Goal: Information Seeking & Learning: Learn about a topic

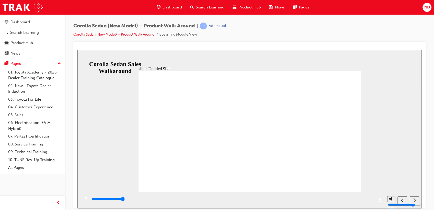
click at [416, 202] on div "next" at bounding box center [415, 199] width 6 height 5
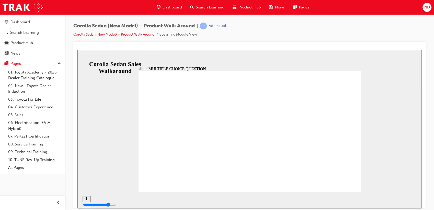
radio input "true"
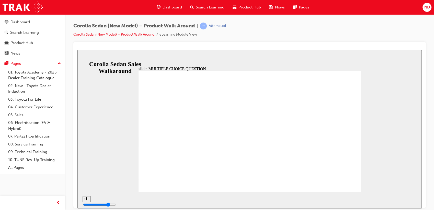
radio input "true"
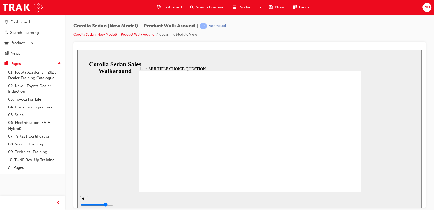
radio input "true"
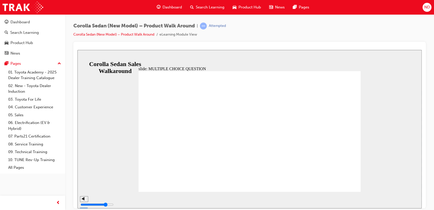
radio input "true"
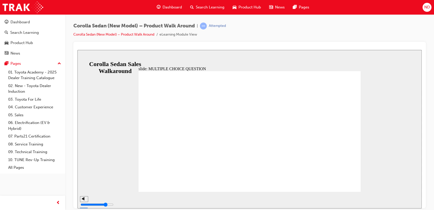
radio input "true"
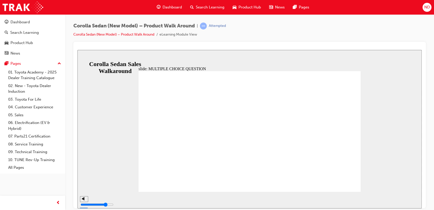
drag, startPoint x: 156, startPoint y: 128, endPoint x: 154, endPoint y: 132, distance: 4.5
radio input "true"
click at [163, 183] on div "Quiz 6. The new Corolla sedan is equipped with the technologically advanced Act…" at bounding box center [250, 133] width 222 height 125
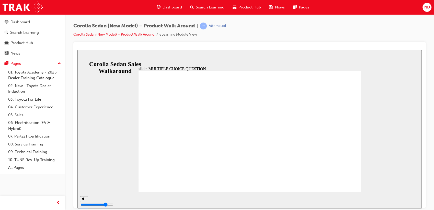
radio input "false"
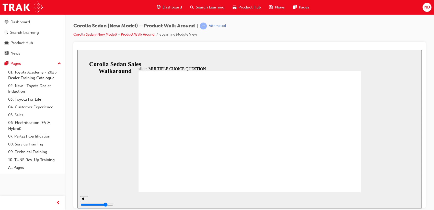
radio input "true"
drag, startPoint x: 153, startPoint y: 136, endPoint x: 169, endPoint y: 160, distance: 29.1
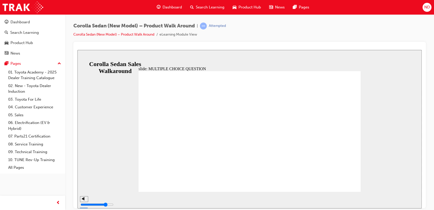
radio input "false"
radio input "true"
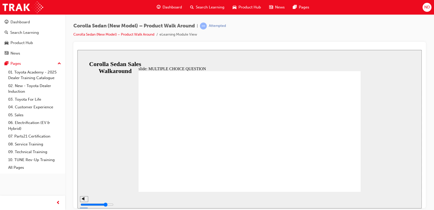
radio input "true"
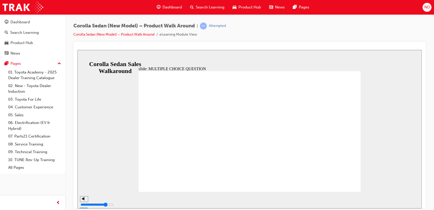
radio input "true"
drag, startPoint x: 166, startPoint y: 175, endPoint x: 165, endPoint y: 178, distance: 2.7
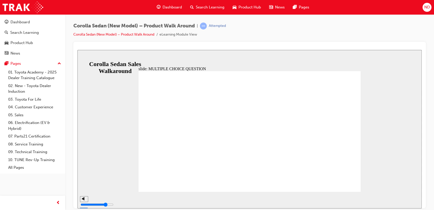
click at [414, 198] on icon "next" at bounding box center [414, 199] width 3 height 5
click at [413, 201] on icon "next" at bounding box center [414, 199] width 3 height 5
click at [413, 204] on nav "slide navigation" at bounding box center [408, 199] width 22 height 17
click at [197, 3] on div "Search Learning" at bounding box center [207, 7] width 42 height 10
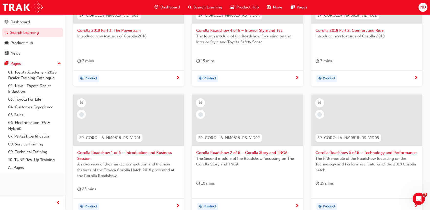
scroll to position [70, 0]
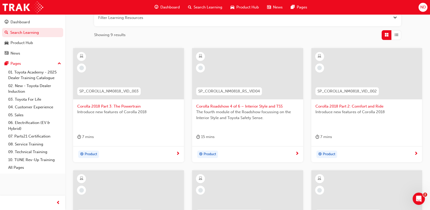
type input "sp_corolla"
click at [116, 105] on span "Corolla 2018 Part 3: The Powertrain" at bounding box center [128, 106] width 102 height 6
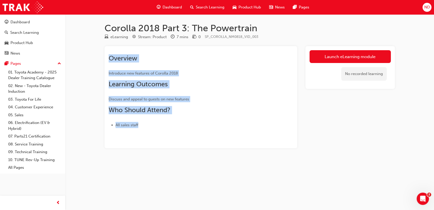
click at [360, 44] on div "Corolla 2018 Part 3: The Powertrain eLearning Stream: Product 7 mins 0 SP_COROL…" at bounding box center [249, 93] width 307 height 142
drag, startPoint x: 360, startPoint y: 44, endPoint x: 351, endPoint y: 55, distance: 14.5
click at [351, 55] on link "Launch eLearning module" at bounding box center [349, 56] width 81 height 13
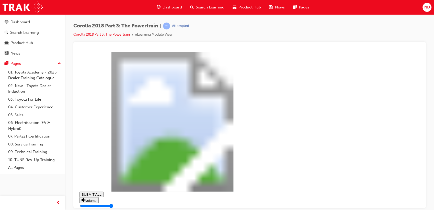
drag, startPoint x: 335, startPoint y: 198, endPoint x: 332, endPoint y: 193, distance: 5.8
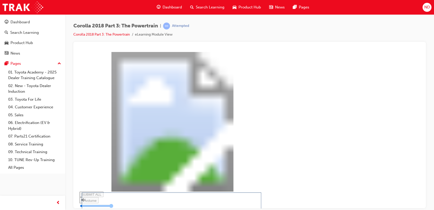
drag, startPoint x: 171, startPoint y: 124, endPoint x: 193, endPoint y: 132, distance: 24.2
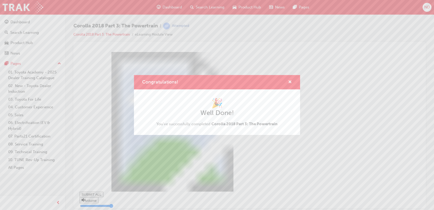
type input "0.323"
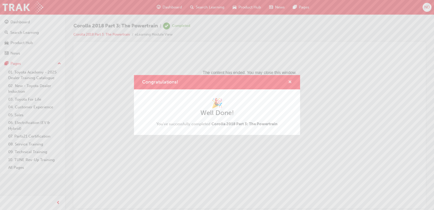
click at [289, 81] on span "cross-icon" at bounding box center [290, 82] width 4 height 5
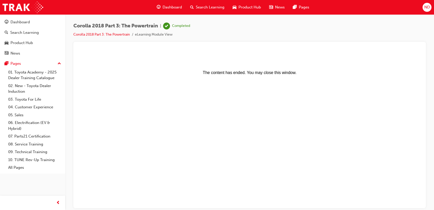
click at [200, 9] on span "Search Learning" at bounding box center [210, 7] width 29 height 6
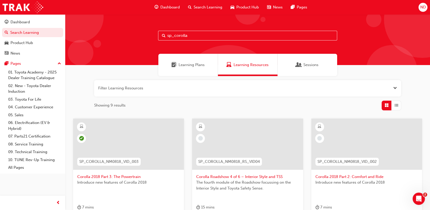
click at [282, 39] on input "sp_corolla" at bounding box center [247, 36] width 179 height 10
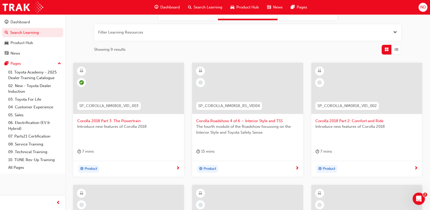
scroll to position [57, 0]
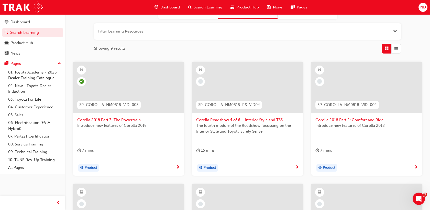
click at [222, 123] on span "The fourth module of the Roadshow focussing on the Interior Style and Toyota Sa…" at bounding box center [247, 127] width 102 height 11
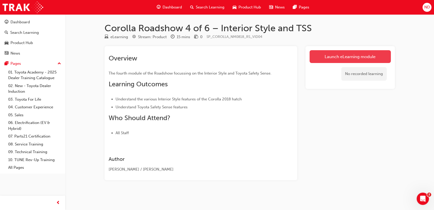
click at [363, 58] on link "Launch eLearning module" at bounding box center [349, 56] width 81 height 13
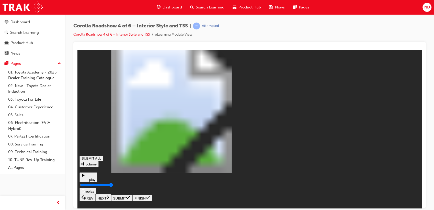
click at [111, 198] on button "NEXT" at bounding box center [103, 196] width 16 height 7
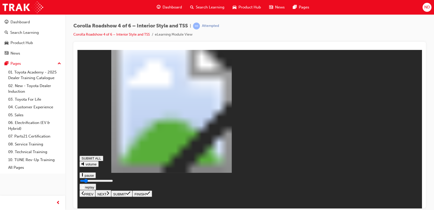
click at [113, 182] on input "Seekbar" at bounding box center [96, 180] width 33 height 4
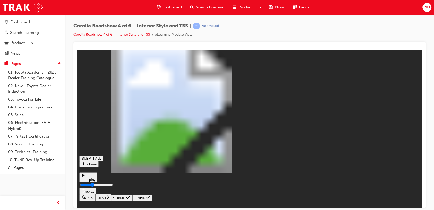
drag, startPoint x: 190, startPoint y: 198, endPoint x: 223, endPoint y: 201, distance: 32.8
click at [113, 186] on input "Seekbar" at bounding box center [96, 184] width 33 height 4
drag, startPoint x: 266, startPoint y: 201, endPoint x: 301, endPoint y: 199, distance: 35.6
click at [113, 186] on input "Seekbar" at bounding box center [96, 184] width 33 height 4
drag, startPoint x: 312, startPoint y: 198, endPoint x: 320, endPoint y: 197, distance: 8.7
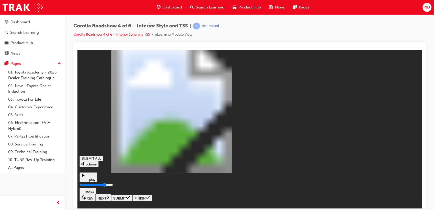
click at [113, 186] on input "Seekbar" at bounding box center [96, 184] width 33 height 4
drag, startPoint x: 341, startPoint y: 196, endPoint x: 349, endPoint y: 195, distance: 7.8
click at [113, 186] on input "Seekbar" at bounding box center [96, 184] width 33 height 4
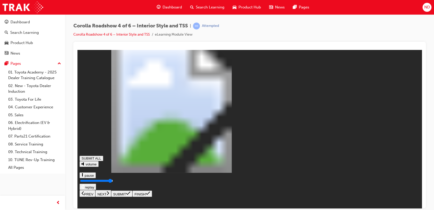
click at [113, 182] on input "Seekbar" at bounding box center [96, 180] width 33 height 4
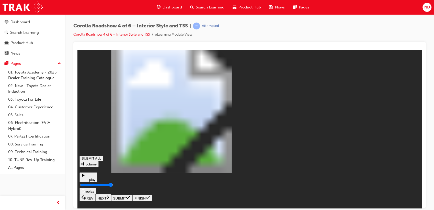
click at [113, 186] on input "Seekbar" at bounding box center [96, 184] width 33 height 4
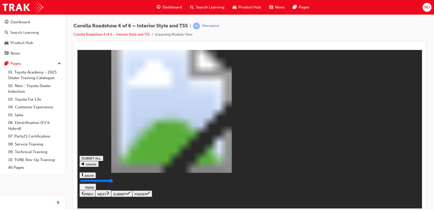
click at [109, 195] on icon at bounding box center [108, 192] width 3 height 5
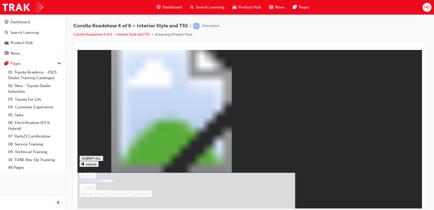
click at [130, 194] on icon at bounding box center [128, 192] width 4 height 3
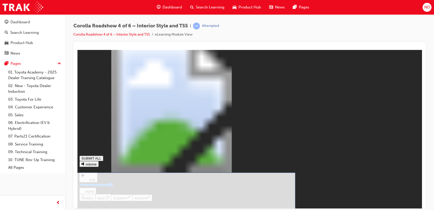
drag, startPoint x: 153, startPoint y: 117, endPoint x: 163, endPoint y: 121, distance: 10.1
click at [132, 198] on button "SUBMIT" at bounding box center [121, 197] width 21 height 6
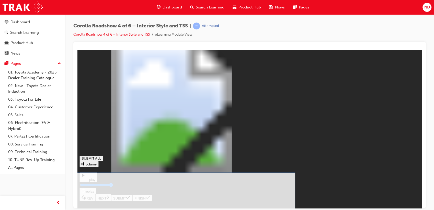
click at [130, 198] on icon at bounding box center [128, 196] width 4 height 3
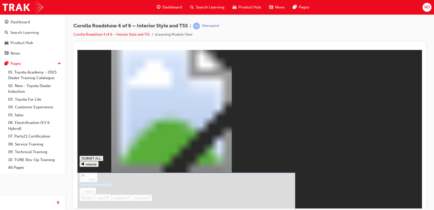
click at [130, 198] on icon at bounding box center [128, 196] width 4 height 3
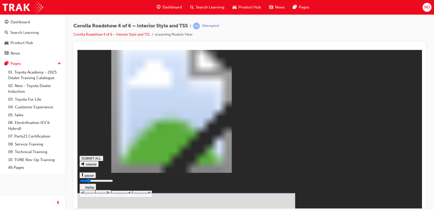
click at [130, 195] on icon at bounding box center [128, 193] width 4 height 4
click at [418, 196] on div "Question 2 False True True or False - TSS is standard on ZR, and available as a…" at bounding box center [249, 124] width 340 height 145
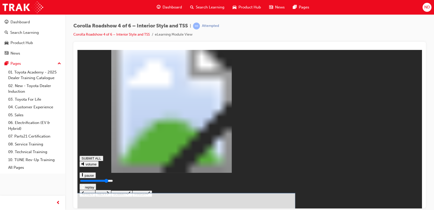
click at [130, 195] on icon at bounding box center [128, 193] width 4 height 4
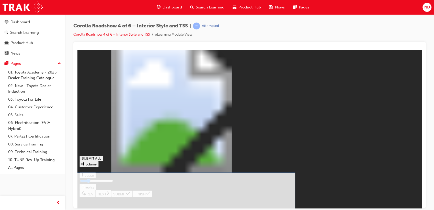
drag, startPoint x: 155, startPoint y: 159, endPoint x: 160, endPoint y: 158, distance: 4.7
click at [130, 199] on icon at bounding box center [128, 197] width 4 height 4
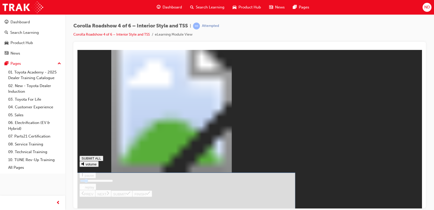
click at [130, 199] on icon at bounding box center [128, 197] width 4 height 4
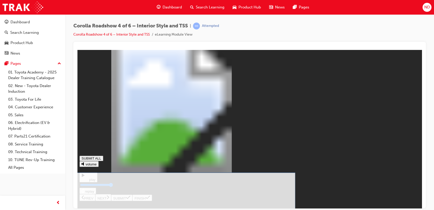
click at [130, 199] on icon at bounding box center [128, 197] width 4 height 4
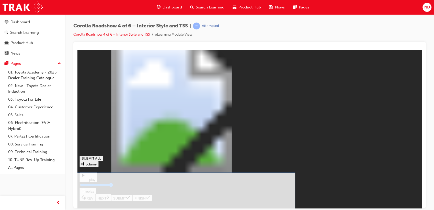
click at [130, 198] on icon at bounding box center [128, 196] width 4 height 3
click at [132, 198] on button "SUBMIT" at bounding box center [121, 197] width 21 height 6
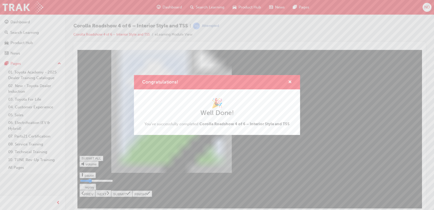
type input "0.276"
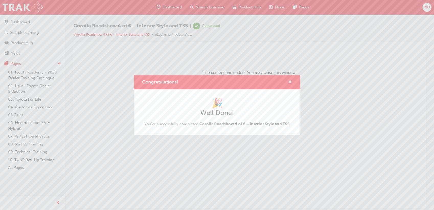
click at [288, 82] on button "Congratulations!" at bounding box center [290, 82] width 4 height 6
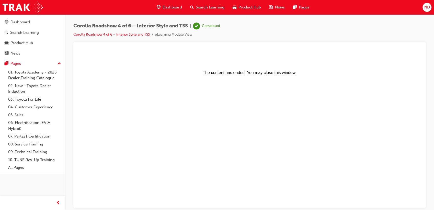
click at [202, 6] on span "Search Learning" at bounding box center [210, 7] width 29 height 6
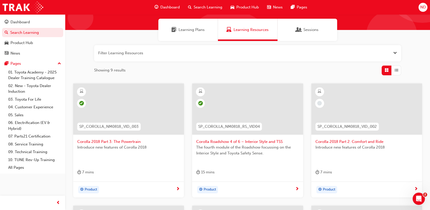
scroll to position [85, 0]
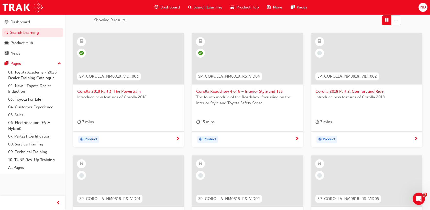
click at [324, 89] on span "Corolla 2018 Part 2: Comfort and Ride" at bounding box center [366, 91] width 102 height 6
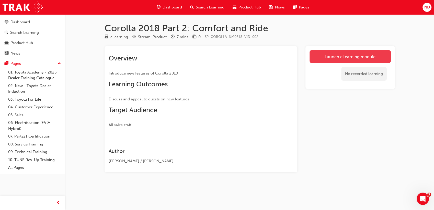
click at [346, 58] on link "Launch eLearning module" at bounding box center [349, 56] width 81 height 13
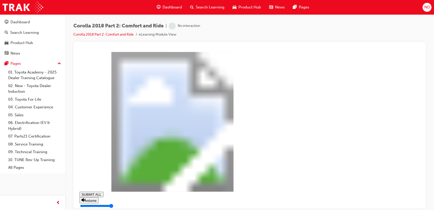
type input "0.011"
type input "0"
type input "0.011"
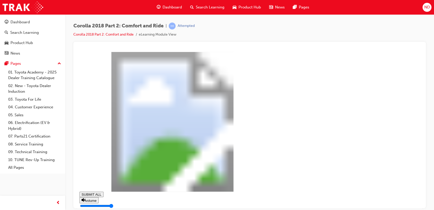
type input "0"
type input "0.011"
type input "219"
type input "0.011"
type input "219"
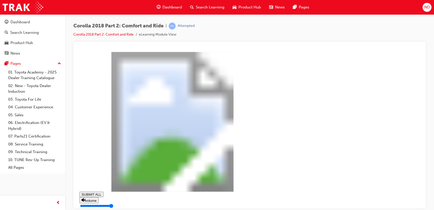
type input "0.016"
type input "219"
type input "0.016"
type input "218"
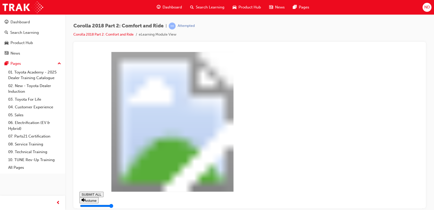
type input "0.017"
type input "221"
type input "0.017"
type input "221"
type input "0.017"
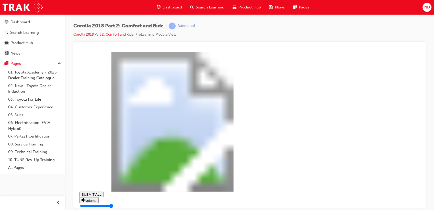
type input "224"
type input "0.017"
type input "225"
type input "0.017"
type input "225"
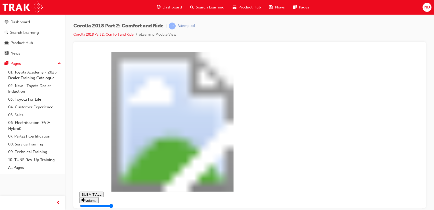
type input "0.017"
type input "226"
type input "0.017"
type input "226"
type input "0.017"
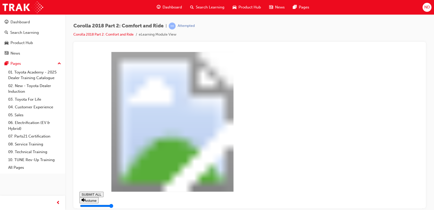
type input "229"
type input "0.017"
type input "229"
type input "0.017"
type input "230"
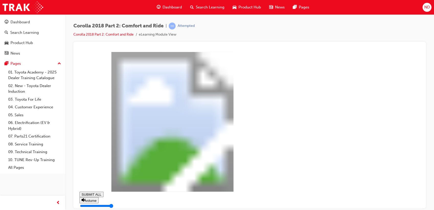
type input "0.018"
type input "230"
type input "0.018"
type input "230"
type input "0.018"
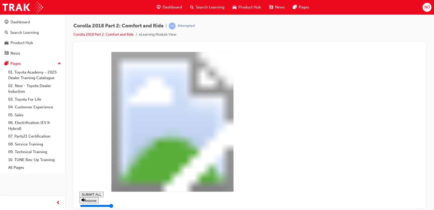
type input "230"
type input "0.018"
type input "230"
type input "0.018"
type input "230"
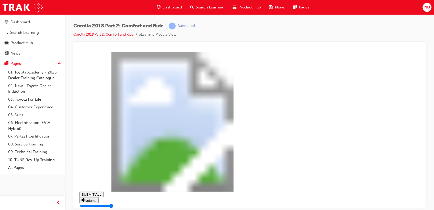
type input "0.018"
type input "235"
type input "0.018"
type input "235"
type input "0.018"
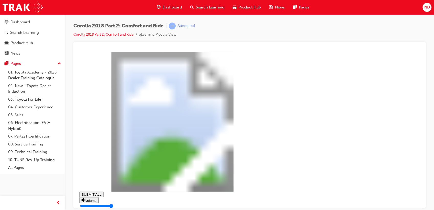
type input "235"
type input "0.018"
type input "239"
type input "0.018"
type input "239"
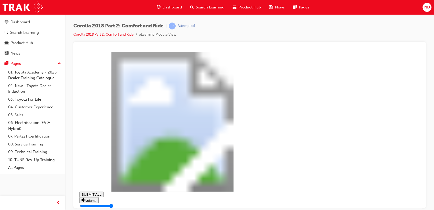
type input "0.019"
type input "244"
type input "0.019"
type input "244"
type input "0.019"
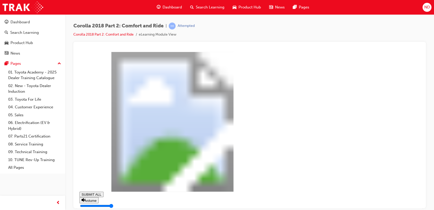
type input "244"
type input "0.019"
type input "246"
type input "0.019"
type input "247"
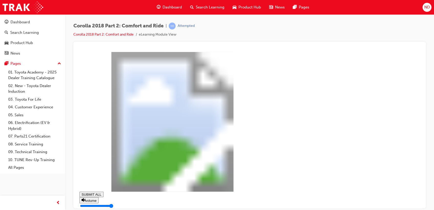
type input "0.019"
type input "247"
type input "0.019"
type input "248"
type input "0.02"
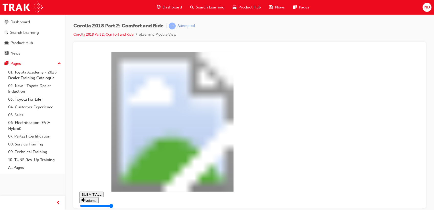
type input "248"
type input "0.02"
type input "248"
type input "0.02"
type input "252"
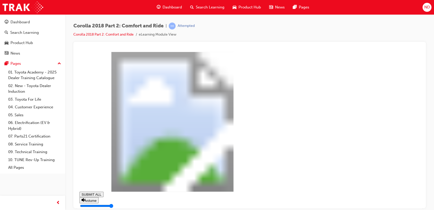
type input "0.02"
type input "252"
type input "0.02"
type input "252"
type input "0.02"
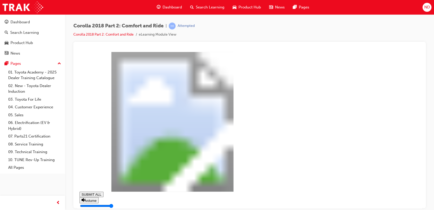
type input "252"
type input "0.02"
type input "254"
type input "0.021"
drag, startPoint x: 321, startPoint y: 179, endPoint x: 343, endPoint y: 180, distance: 22.2
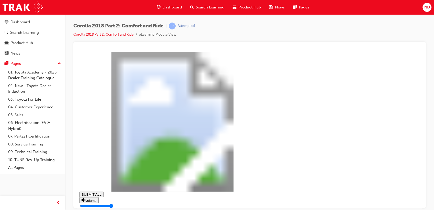
type input "254"
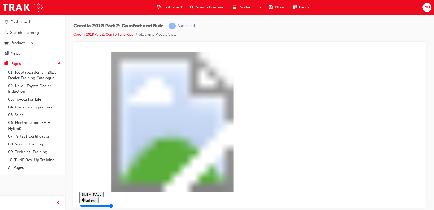
drag, startPoint x: 200, startPoint y: 149, endPoint x: 205, endPoint y: 147, distance: 4.9
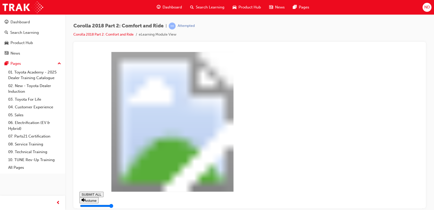
drag, startPoint x: 211, startPoint y: 141, endPoint x: 260, endPoint y: 164, distance: 53.8
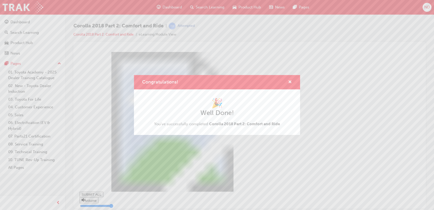
type input "1"
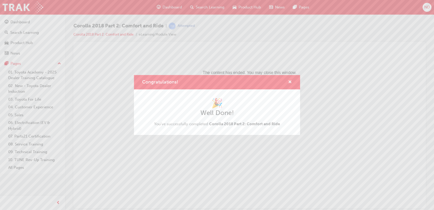
click at [287, 83] on div "Congratulations!" at bounding box center [288, 82] width 8 height 6
click at [291, 82] on span "cross-icon" at bounding box center [290, 82] width 4 height 5
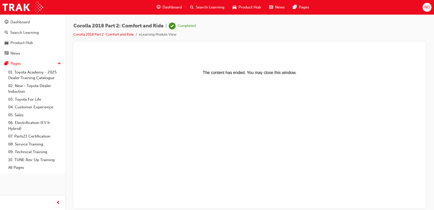
click at [206, 9] on span "Search Learning" at bounding box center [210, 7] width 29 height 6
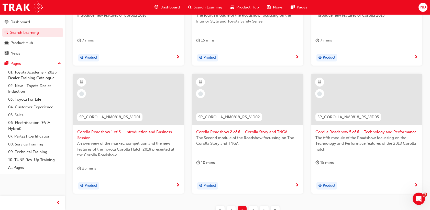
scroll to position [170, 0]
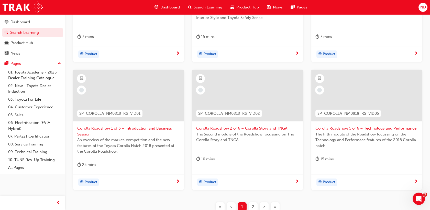
click at [112, 126] on span "Corolla Roadshow 1 of 6 – Introduction and Business Session" at bounding box center [128, 130] width 102 height 11
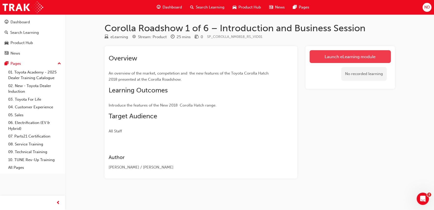
click at [368, 56] on link "Launch eLearning module" at bounding box center [349, 56] width 81 height 13
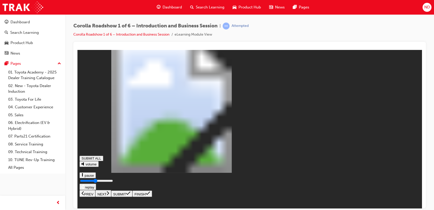
click at [111, 196] on button "NEXT" at bounding box center [103, 192] width 16 height 7
click at [109, 195] on icon at bounding box center [108, 192] width 3 height 5
drag, startPoint x: 353, startPoint y: 200, endPoint x: 359, endPoint y: 200, distance: 5.1
click at [113, 182] on input "Seekbar" at bounding box center [96, 180] width 33 height 4
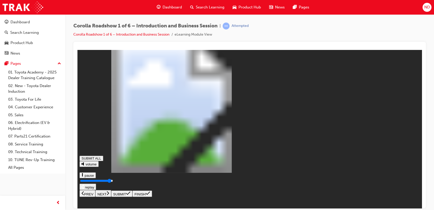
click at [113, 182] on input "Seekbar" at bounding box center [96, 180] width 33 height 4
click at [109, 194] on icon at bounding box center [108, 193] width 2 height 4
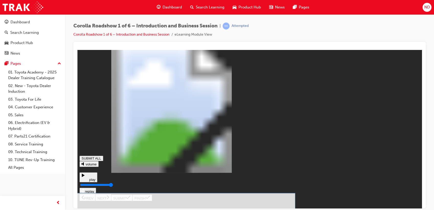
click at [132, 198] on button "SUBMIT" at bounding box center [121, 197] width 21 height 6
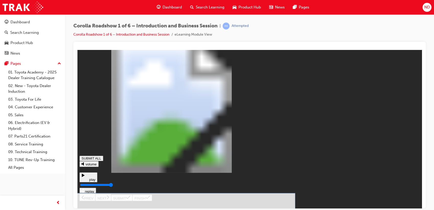
click at [130, 198] on icon at bounding box center [128, 197] width 4 height 4
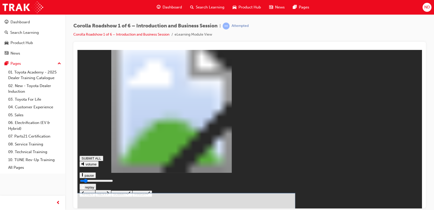
click at [130, 195] on icon at bounding box center [128, 193] width 4 height 4
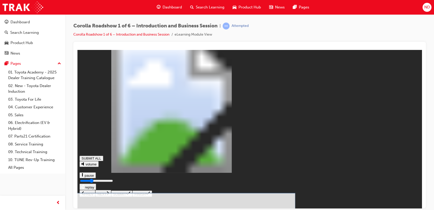
drag, startPoint x: 234, startPoint y: 121, endPoint x: 245, endPoint y: 127, distance: 12.6
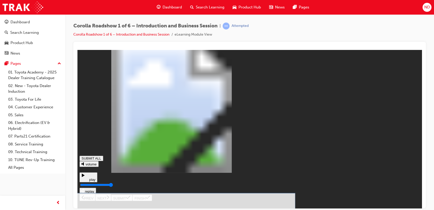
click at [130, 199] on icon at bounding box center [128, 197] width 4 height 4
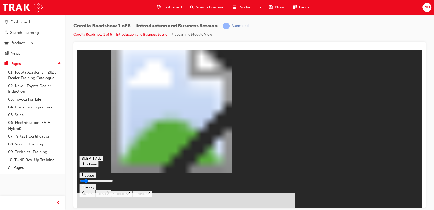
click at [130, 195] on icon at bounding box center [128, 193] width 4 height 4
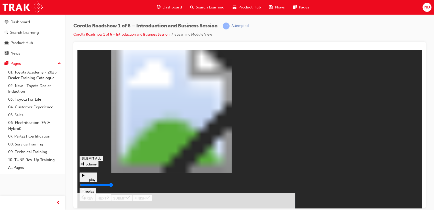
click at [132, 200] on button "SUBMIT" at bounding box center [121, 197] width 21 height 6
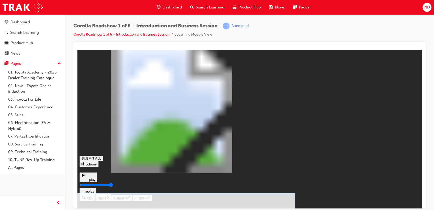
click at [130, 198] on icon at bounding box center [128, 197] width 4 height 4
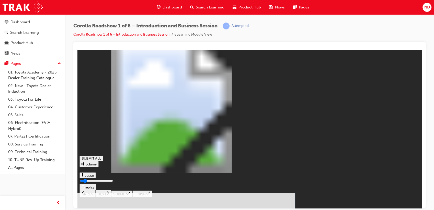
drag, startPoint x: 253, startPoint y: 142, endPoint x: 251, endPoint y: 145, distance: 2.9
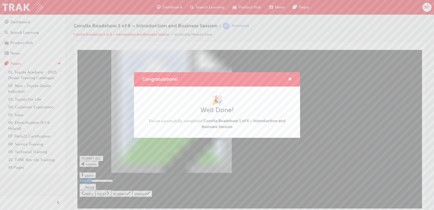
type input "0.281"
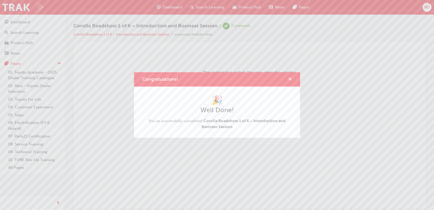
click at [290, 80] on span "cross-icon" at bounding box center [290, 79] width 4 height 5
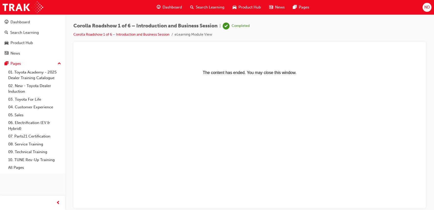
click at [197, 6] on span "Search Learning" at bounding box center [210, 7] width 29 height 6
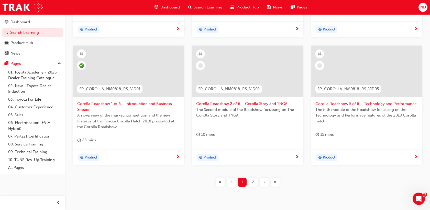
scroll to position [212, 0]
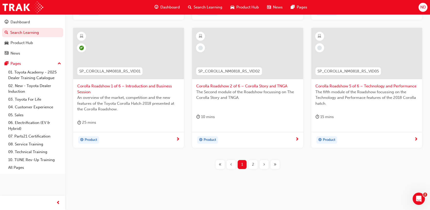
click at [222, 84] on span "Corolla Roadshow 2 of 6 – Corolla Story and TNGA" at bounding box center [247, 86] width 102 height 6
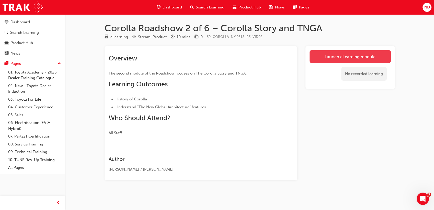
click at [328, 59] on link "Launch eLearning module" at bounding box center [349, 56] width 81 height 13
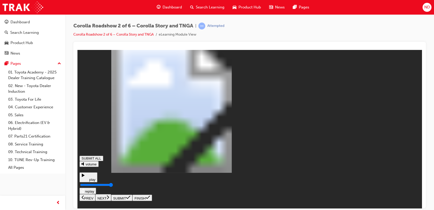
click at [109, 198] on icon at bounding box center [108, 196] width 3 height 5
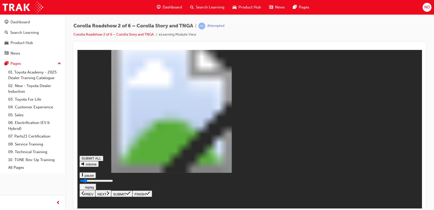
drag, startPoint x: 118, startPoint y: 198, endPoint x: 121, endPoint y: 198, distance: 3.1
click at [113, 182] on input "Seekbar" at bounding box center [96, 180] width 33 height 4
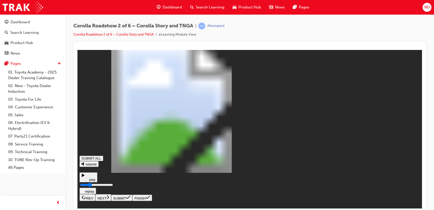
drag, startPoint x: 179, startPoint y: 194, endPoint x: 197, endPoint y: 196, distance: 18.0
click at [113, 186] on input "Seekbar" at bounding box center [96, 184] width 33 height 4
drag, startPoint x: 197, startPoint y: 196, endPoint x: 226, endPoint y: 201, distance: 29.3
click at [113, 186] on input "Seekbar" at bounding box center [96, 184] width 33 height 4
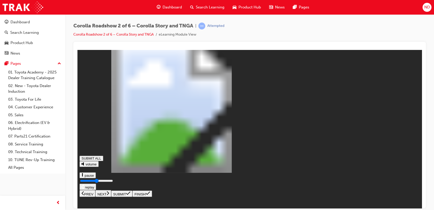
click at [113, 182] on input "Seekbar" at bounding box center [96, 180] width 33 height 4
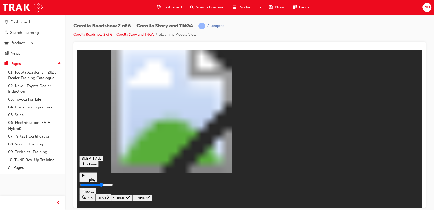
drag, startPoint x: 285, startPoint y: 201, endPoint x: 299, endPoint y: 198, distance: 13.9
click at [113, 186] on input "Seekbar" at bounding box center [96, 184] width 33 height 4
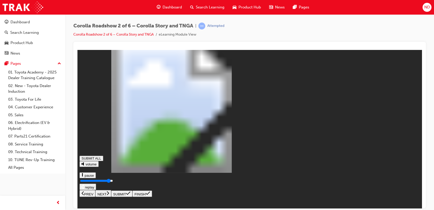
click at [113, 182] on input "Seekbar" at bounding box center [96, 180] width 33 height 4
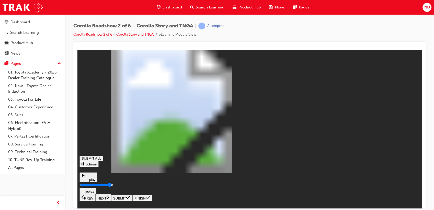
drag, startPoint x: 367, startPoint y: 198, endPoint x: 374, endPoint y: 196, distance: 7.4
click at [113, 186] on input "Seekbar" at bounding box center [96, 184] width 33 height 4
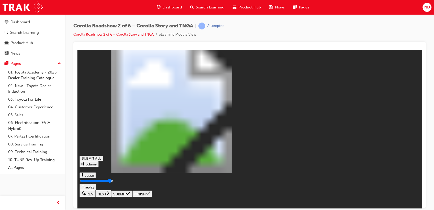
click at [419, 196] on div "The video below explains the Corolla Story and TNGA SUBMIT ALL volume pause rep…" at bounding box center [249, 124] width 340 height 145
click at [111, 196] on button "NEXT" at bounding box center [103, 192] width 16 height 7
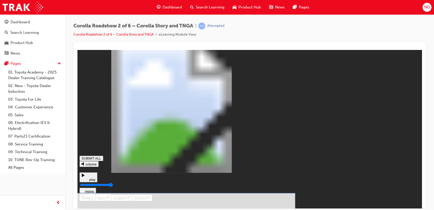
click at [130, 199] on icon at bounding box center [128, 197] width 4 height 4
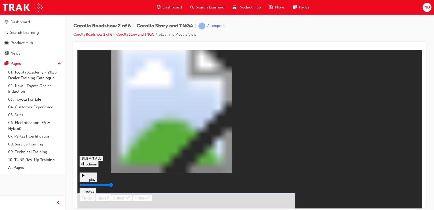
click at [130, 198] on icon at bounding box center [128, 197] width 4 height 4
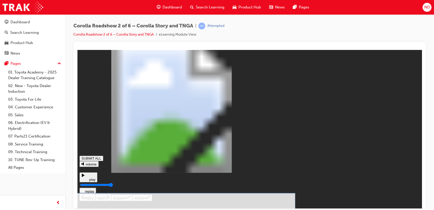
click at [130, 199] on icon at bounding box center [128, 197] width 4 height 4
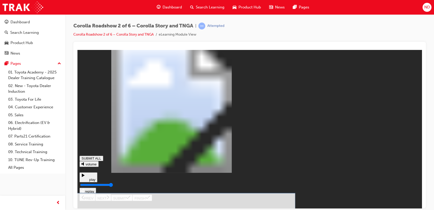
click at [130, 199] on icon at bounding box center [128, 197] width 4 height 4
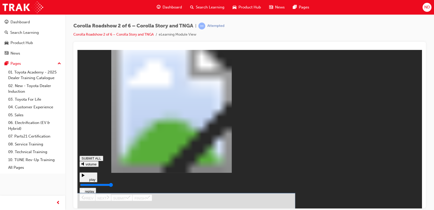
click at [130, 198] on icon at bounding box center [128, 197] width 4 height 4
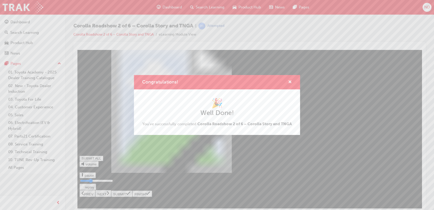
type input "0.303"
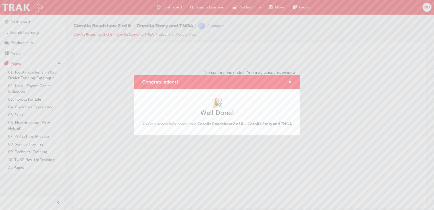
click at [289, 81] on span "cross-icon" at bounding box center [290, 82] width 4 height 5
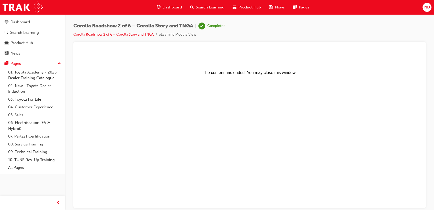
click at [204, 8] on span "Search Learning" at bounding box center [210, 7] width 29 height 6
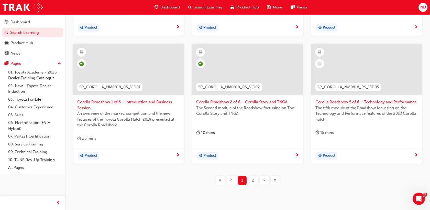
scroll to position [199, 0]
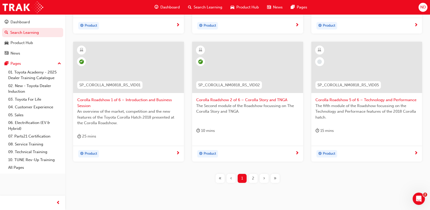
click at [346, 78] on div "SP_COROLLA_NM0818_RS_VID05" at bounding box center [348, 85] width 74 height 16
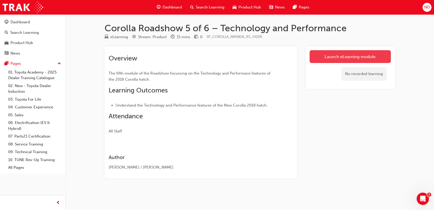
click at [351, 52] on link "Launch eLearning module" at bounding box center [349, 56] width 81 height 13
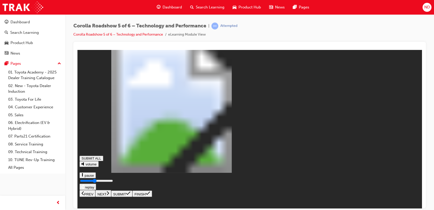
click at [111, 196] on button "NEXT" at bounding box center [103, 192] width 16 height 7
click at [113, 182] on input "Seekbar" at bounding box center [96, 180] width 33 height 4
drag, startPoint x: 304, startPoint y: 196, endPoint x: 337, endPoint y: 199, distance: 33.1
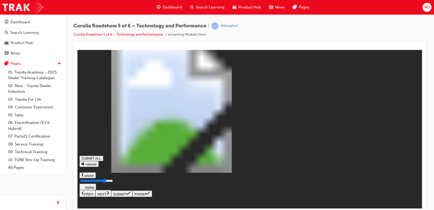
click at [113, 182] on input "Seekbar" at bounding box center [96, 180] width 33 height 4
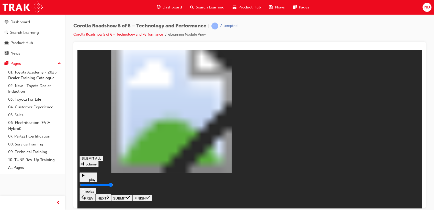
click at [113, 186] on input "Seekbar" at bounding box center [96, 184] width 33 height 4
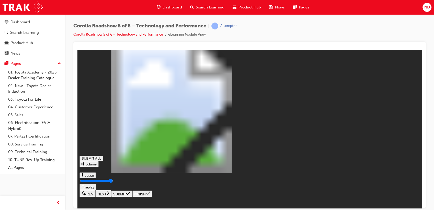
click at [111, 196] on button "NEXT" at bounding box center [103, 192] width 16 height 7
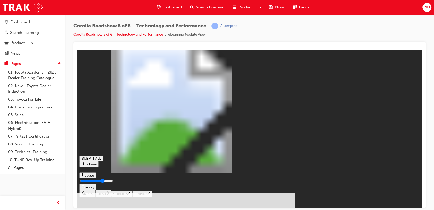
click at [130, 195] on icon at bounding box center [128, 193] width 4 height 4
drag, startPoint x: 260, startPoint y: 149, endPoint x: 201, endPoint y: 140, distance: 59.2
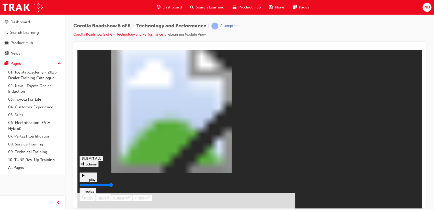
click at [132, 196] on button "SUBMIT" at bounding box center [121, 197] width 21 height 6
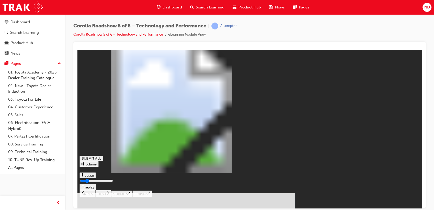
click at [130, 195] on icon at bounding box center [128, 193] width 4 height 4
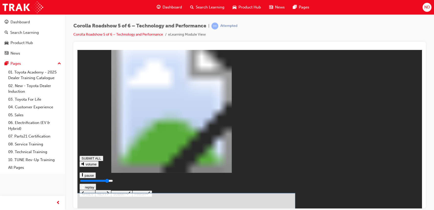
click at [130, 195] on icon at bounding box center [128, 193] width 4 height 4
click at [418, 196] on div "Question 3 Diesel 95 premium unleaded 91 Regular Unleaded 98 Premium Unleaded W…" at bounding box center [249, 124] width 340 height 145
click at [132, 196] on button "SUBMIT" at bounding box center [121, 193] width 21 height 6
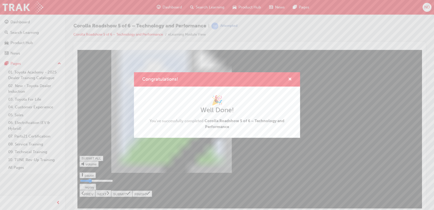
type input "0.277"
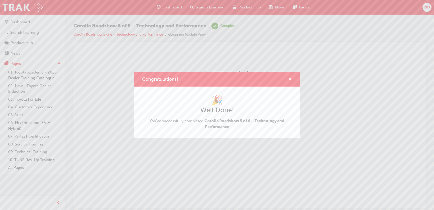
click at [292, 80] on span "cross-icon" at bounding box center [290, 79] width 4 height 5
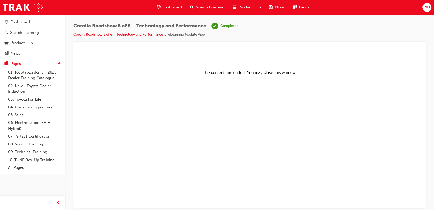
click at [206, 7] on span "Search Learning" at bounding box center [210, 7] width 29 height 6
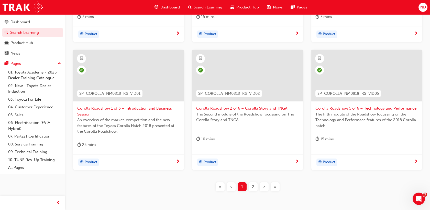
scroll to position [212, 0]
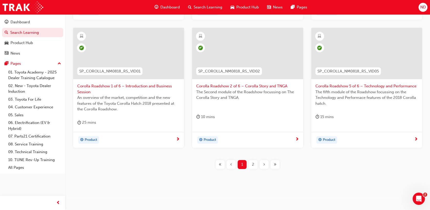
drag, startPoint x: 251, startPoint y: 167, endPoint x: 255, endPoint y: 148, distance: 18.7
click at [252, 166] on span "2" at bounding box center [253, 164] width 2 height 6
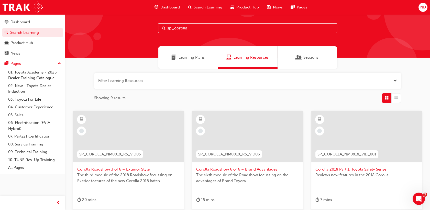
scroll to position [28, 0]
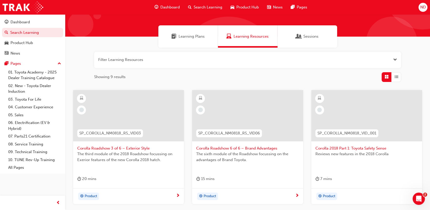
click at [135, 148] on span "Corolla Roadshow 3 of 6 – Exterior Style" at bounding box center [128, 148] width 102 height 6
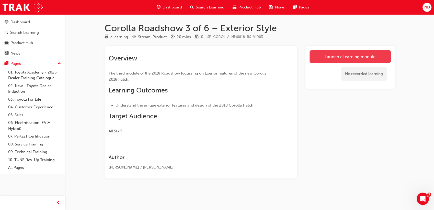
click at [346, 52] on link "Launch eLearning module" at bounding box center [349, 56] width 81 height 13
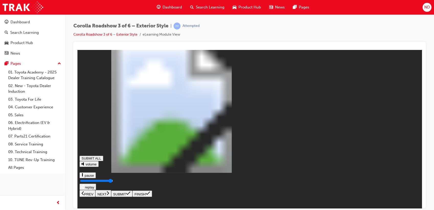
click at [109, 195] on icon at bounding box center [108, 192] width 3 height 5
click at [113, 182] on input "Seekbar" at bounding box center [96, 180] width 33 height 4
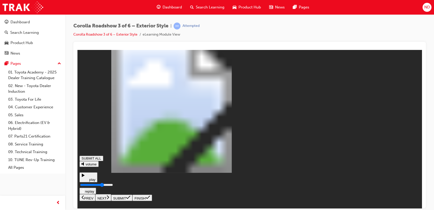
drag, startPoint x: 295, startPoint y: 200, endPoint x: 319, endPoint y: 198, distance: 23.8
click at [113, 186] on input "Seekbar" at bounding box center [96, 184] width 33 height 4
drag, startPoint x: 369, startPoint y: 200, endPoint x: 382, endPoint y: 199, distance: 12.3
click at [113, 186] on input "Seekbar" at bounding box center [96, 184] width 33 height 4
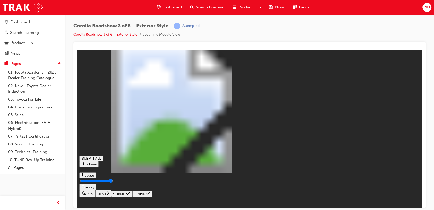
drag, startPoint x: 380, startPoint y: 199, endPoint x: 401, endPoint y: 203, distance: 21.4
click at [113, 182] on input "Seekbar" at bounding box center [96, 180] width 33 height 4
click at [111, 196] on button "NEXT" at bounding box center [103, 192] width 16 height 7
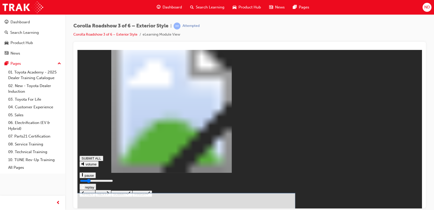
drag, startPoint x: 153, startPoint y: 168, endPoint x: 208, endPoint y: 166, distance: 54.2
click at [132, 196] on button "SUBMIT" at bounding box center [121, 193] width 21 height 6
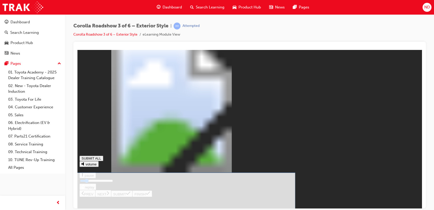
click at [418, 196] on div "New alloy wheel designs Front quarter window, and repositioned side mirrors Low…" at bounding box center [249, 124] width 340 height 145
click at [132, 196] on button "SUBMIT" at bounding box center [121, 193] width 21 height 6
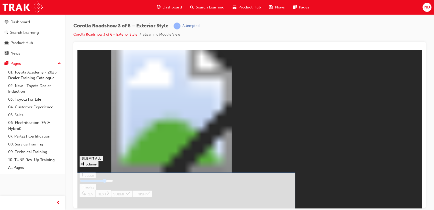
click at [132, 198] on button "SUBMIT" at bounding box center [121, 197] width 21 height 6
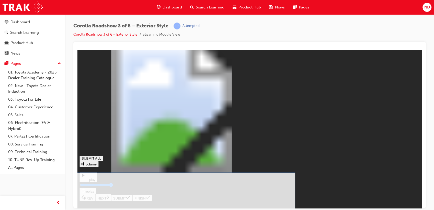
drag, startPoint x: 155, startPoint y: 106, endPoint x: 175, endPoint y: 120, distance: 24.1
click at [130, 198] on icon at bounding box center [128, 197] width 4 height 4
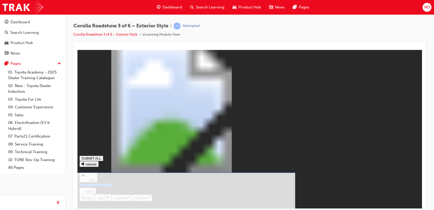
click at [130, 199] on icon at bounding box center [128, 197] width 4 height 4
drag, startPoint x: 257, startPoint y: 146, endPoint x: 253, endPoint y: 144, distance: 4.6
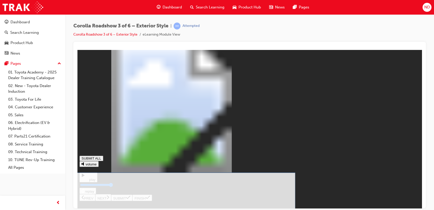
click at [132, 198] on button "SUBMIT" at bounding box center [121, 197] width 21 height 6
click at [130, 195] on icon at bounding box center [128, 193] width 4 height 4
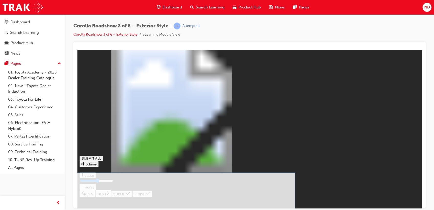
click at [130, 199] on icon at bounding box center [128, 197] width 4 height 4
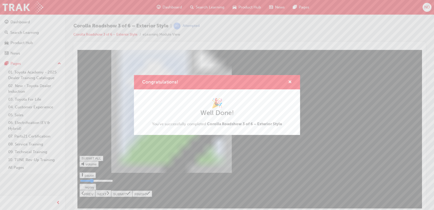
type input "0.343"
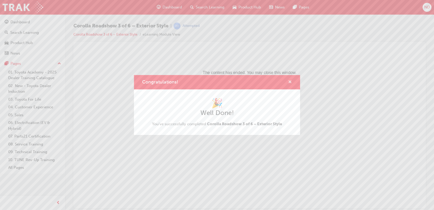
click at [288, 80] on span "cross-icon" at bounding box center [290, 82] width 4 height 5
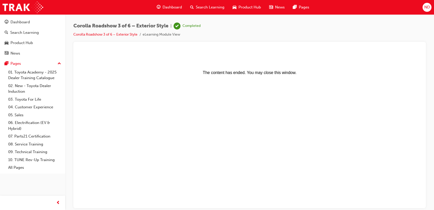
click at [210, 6] on span "Search Learning" at bounding box center [210, 7] width 29 height 6
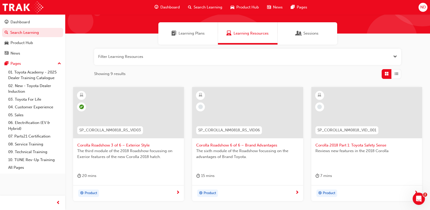
scroll to position [28, 0]
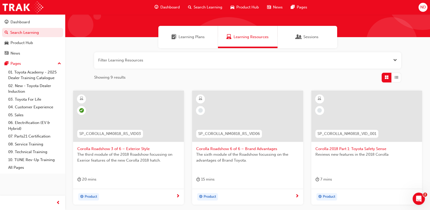
click at [230, 152] on span "The sixth module of the Roadshow focussing on the advantages of Brand Toyota." at bounding box center [247, 156] width 102 height 11
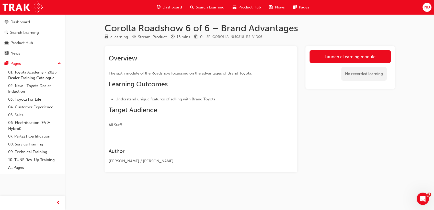
click at [354, 68] on div "No recorded learning" at bounding box center [363, 74] width 45 height 14
click at [348, 59] on link "Launch eLearning module" at bounding box center [349, 56] width 81 height 13
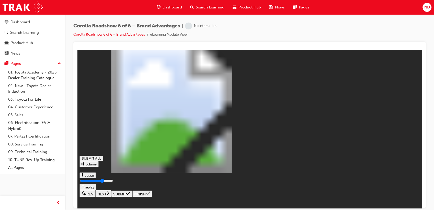
click at [113, 182] on input "Seekbar" at bounding box center [96, 180] width 33 height 4
click at [358, 196] on div "Brand Advantages SUBMIT ALL volume pause replay PREV NEXT SUBMIT FINISH" at bounding box center [249, 124] width 340 height 145
click at [385, 196] on div "Brand Advantages SUBMIT ALL volume pause replay PREV NEXT SUBMIT FINISH" at bounding box center [249, 124] width 340 height 145
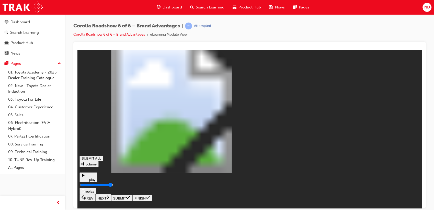
click at [113, 186] on input "Seekbar" at bounding box center [96, 184] width 33 height 4
click at [109, 199] on icon at bounding box center [108, 197] width 2 height 4
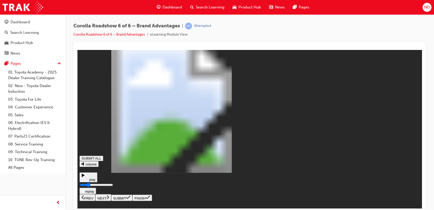
drag, startPoint x: 166, startPoint y: 197, endPoint x: 243, endPoint y: 199, distance: 76.7
click at [113, 186] on input "Seekbar" at bounding box center [96, 184] width 33 height 4
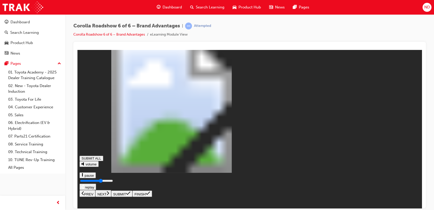
drag, startPoint x: 283, startPoint y: 197, endPoint x: 305, endPoint y: 199, distance: 21.8
click at [113, 182] on input "Seekbar" at bounding box center [96, 180] width 33 height 4
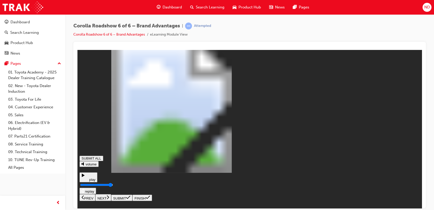
drag, startPoint x: 356, startPoint y: 199, endPoint x: 384, endPoint y: 201, distance: 28.4
click at [113, 186] on input "Seekbar" at bounding box center [96, 184] width 33 height 4
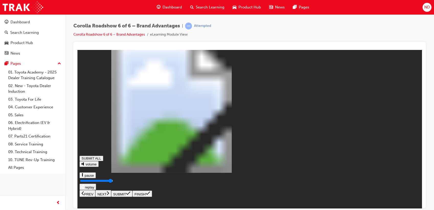
click at [109, 195] on icon at bounding box center [108, 192] width 3 height 5
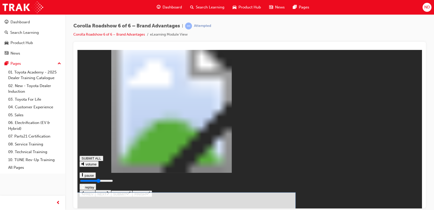
click at [130, 195] on icon at bounding box center [128, 193] width 4 height 4
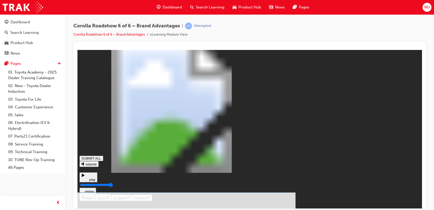
click at [130, 198] on icon at bounding box center [128, 197] width 4 height 4
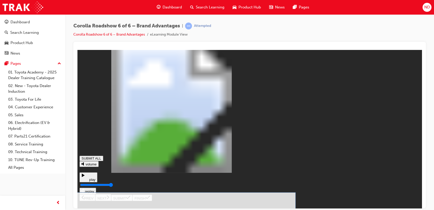
drag, startPoint x: 155, startPoint y: 159, endPoint x: 157, endPoint y: 158, distance: 2.9
click at [132, 200] on button "SUBMIT" at bounding box center [121, 197] width 21 height 6
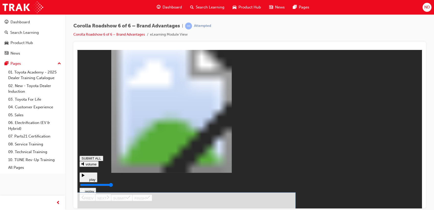
click at [130, 198] on icon at bounding box center [128, 197] width 4 height 4
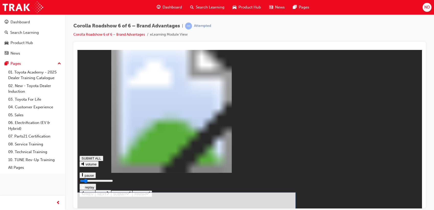
click at [132, 196] on button "SUBMIT" at bounding box center [121, 193] width 21 height 6
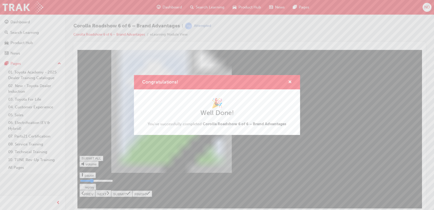
type input "0.34"
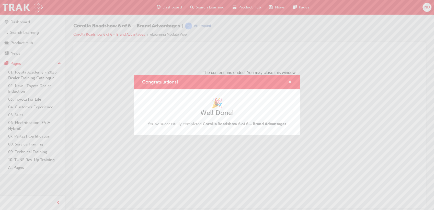
click at [288, 82] on span "cross-icon" at bounding box center [290, 82] width 4 height 5
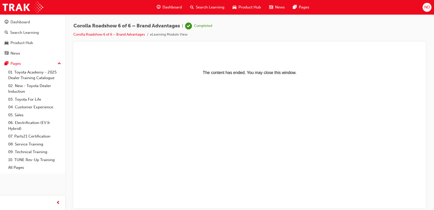
click at [202, 5] on span "Search Learning" at bounding box center [210, 7] width 29 height 6
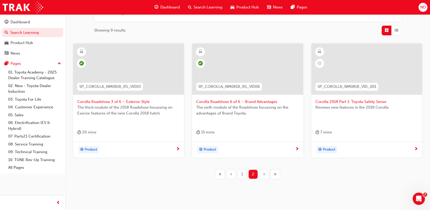
scroll to position [85, 0]
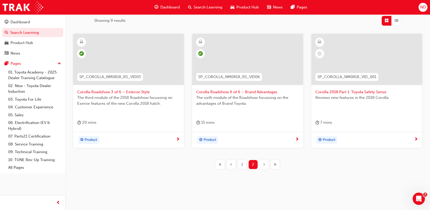
click at [343, 94] on span "Corolla 2018 Part 1: Toyota Safety Sense" at bounding box center [366, 92] width 102 height 6
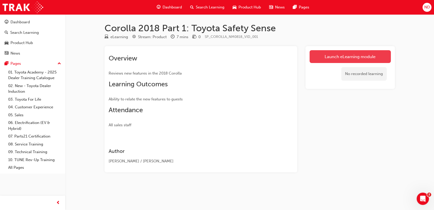
click at [358, 58] on link "Launch eLearning module" at bounding box center [349, 56] width 81 height 13
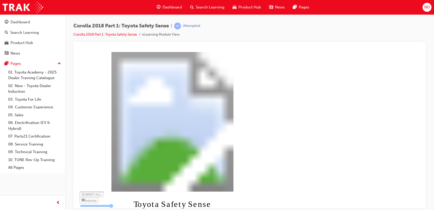
drag, startPoint x: 317, startPoint y: 175, endPoint x: 328, endPoint y: 179, distance: 11.5
type input "0.013"
type input "0"
type input "0.013"
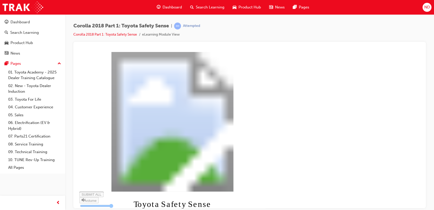
type input "304"
type input "0.014"
type input "304"
type input "0.014"
type input "305"
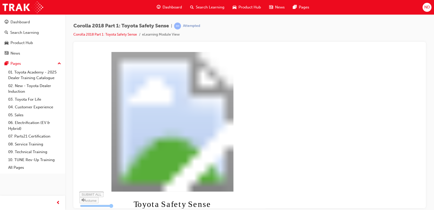
type input "0.015"
type input "305"
type input "0.016"
type input "305"
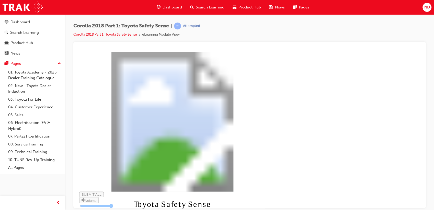
type input "0.016"
type input "315"
type input "0.017"
type input "315"
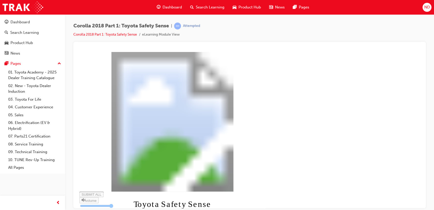
type input "0.018"
type input "315"
type input "0.019"
type input "315"
type input "0.019"
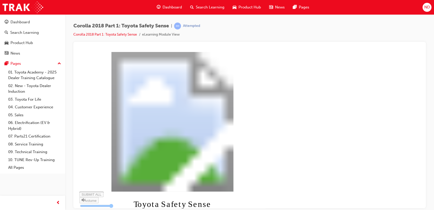
type input "315"
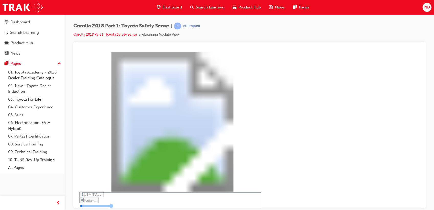
drag, startPoint x: 330, startPoint y: 198, endPoint x: 324, endPoint y: 193, distance: 8.3
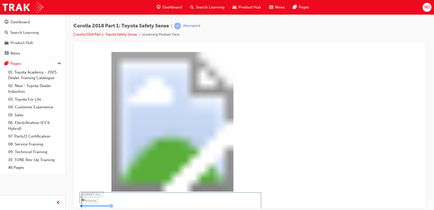
drag, startPoint x: 211, startPoint y: 135, endPoint x: 237, endPoint y: 143, distance: 27.1
drag, startPoint x: 341, startPoint y: 198, endPoint x: 311, endPoint y: 164, distance: 44.9
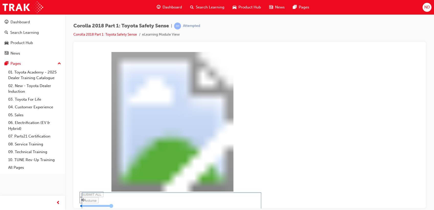
drag, startPoint x: 258, startPoint y: 144, endPoint x: 256, endPoint y: 149, distance: 5.7
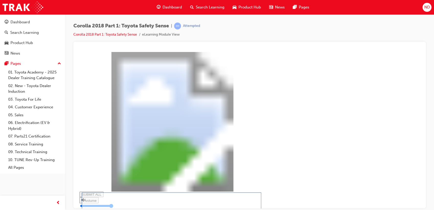
drag, startPoint x: 334, startPoint y: 202, endPoint x: 332, endPoint y: 198, distance: 4.1
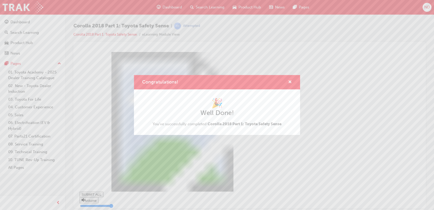
type input "0.375"
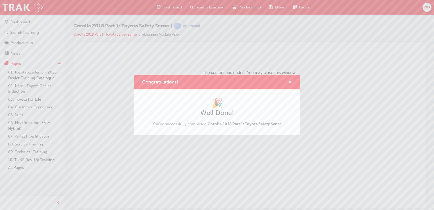
click at [291, 80] on span "cross-icon" at bounding box center [290, 82] width 4 height 5
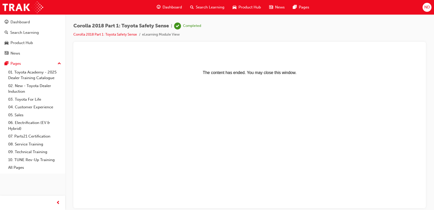
click at [196, 6] on span "Search Learning" at bounding box center [210, 7] width 29 height 6
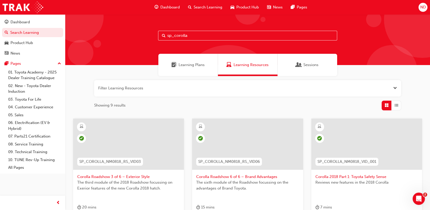
click at [201, 11] on div "Search Learning" at bounding box center [205, 7] width 42 height 10
type input "sp_granvia"
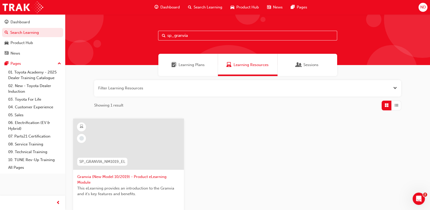
click at [153, 175] on span "Granvia (New Model 10/2019) - Product eLearning Module" at bounding box center [128, 179] width 102 height 11
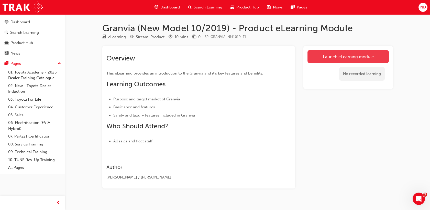
click at [335, 56] on link "Launch eLearning module" at bounding box center [347, 56] width 81 height 13
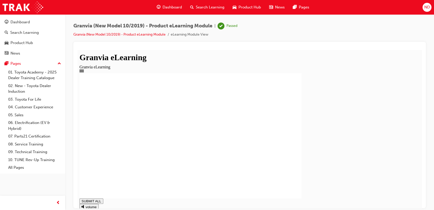
click at [198, 2] on div "Search Learning" at bounding box center [207, 7] width 42 height 10
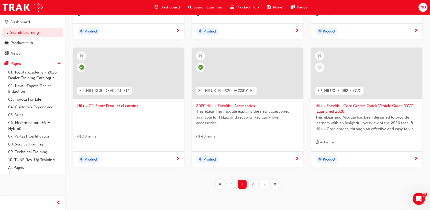
scroll to position [85, 0]
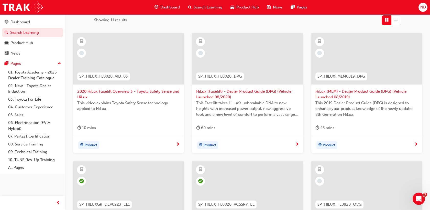
type input "sp_hilux"
click at [131, 92] on span "2020 HiLux Facelift Overview 3 - Toyota Safety Sense and HiLux" at bounding box center [128, 93] width 102 height 11
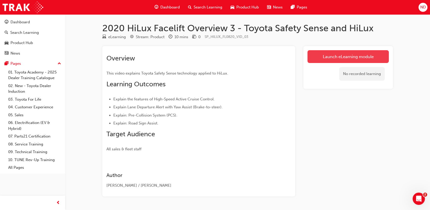
click at [348, 60] on link "Launch eLearning module" at bounding box center [347, 56] width 81 height 13
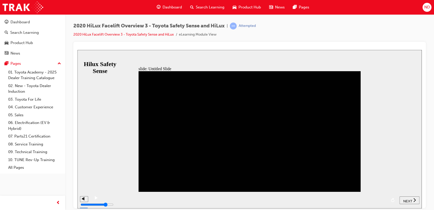
drag, startPoint x: 136, startPoint y: 200, endPoint x: 238, endPoint y: 200, distance: 101.5
click at [139, 196] on div "playback controls" at bounding box center [243, 196] width 285 height 0
click at [225, 196] on div "playback controls" at bounding box center [243, 200] width 285 height 8
drag, startPoint x: 261, startPoint y: 200, endPoint x: 279, endPoint y: 200, distance: 18.7
click at [261, 196] on div "playback controls" at bounding box center [243, 196] width 285 height 0
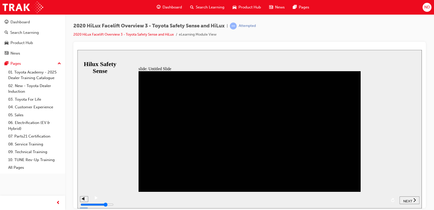
drag, startPoint x: 304, startPoint y: 202, endPoint x: 319, endPoint y: 199, distance: 15.4
click at [304, 196] on div "playback controls" at bounding box center [243, 196] width 285 height 0
drag, startPoint x: 340, startPoint y: 198, endPoint x: 369, endPoint y: 202, distance: 29.2
click at [367, 196] on div "playback controls" at bounding box center [243, 196] width 285 height 0
drag, startPoint x: 375, startPoint y: 202, endPoint x: 382, endPoint y: 202, distance: 6.6
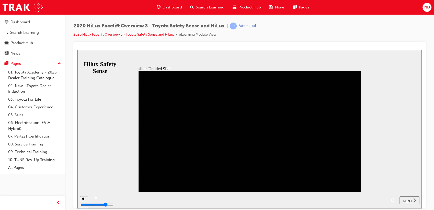
click at [382, 196] on div "playback controls" at bounding box center [243, 196] width 285 height 0
click at [410, 199] on span "NEXT" at bounding box center [407, 201] width 9 height 4
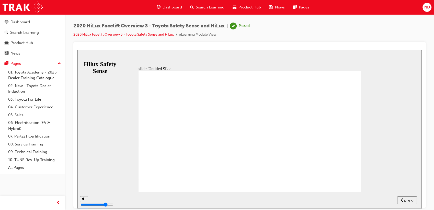
click at [196, 5] on span "Search Learning" at bounding box center [210, 7] width 29 height 6
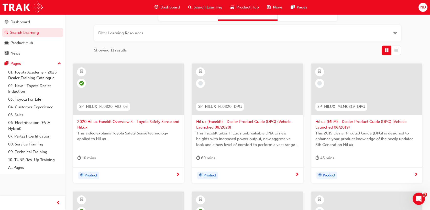
scroll to position [57, 0]
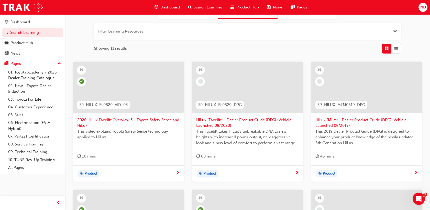
click at [228, 124] on span "HiLux (Facelift) - Dealer Product Guide (DPG) (Vehicle Launched 08/2020)" at bounding box center [247, 122] width 102 height 11
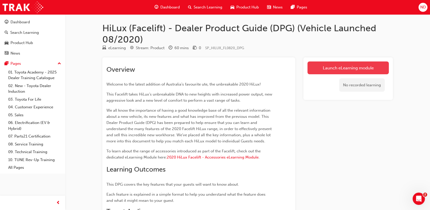
click at [373, 69] on link "Launch eLearning module" at bounding box center [347, 67] width 81 height 13
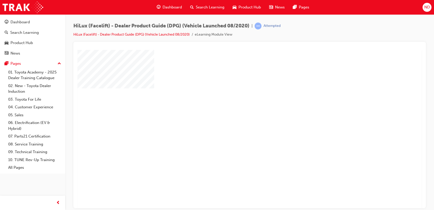
click at [235, 114] on div "play" at bounding box center [235, 114] width 0 height 0
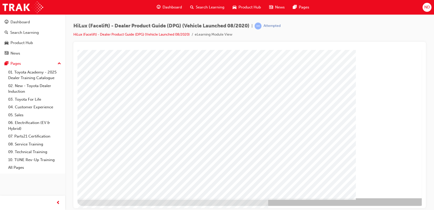
scroll to position [38, 0]
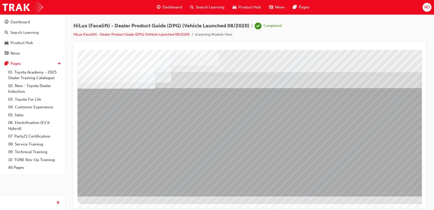
drag, startPoint x: 409, startPoint y: 176, endPoint x: 406, endPoint y: 176, distance: 3.3
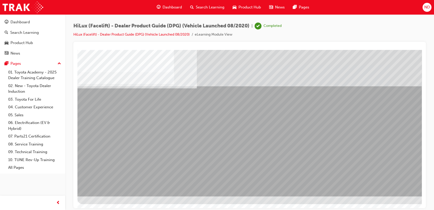
click at [412, 182] on div at bounding box center [251, 104] width 348 height 184
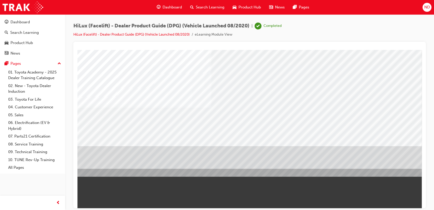
click at [209, 14] on div "Dashboard Search Learning Product Hub News Pages" at bounding box center [233, 7] width 165 height 15
drag, startPoint x: 209, startPoint y: 14, endPoint x: 203, endPoint y: 9, distance: 8.0
click at [203, 9] on span "Search Learning" at bounding box center [210, 7] width 29 height 6
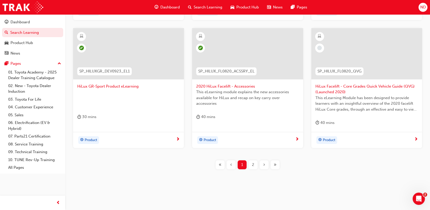
click at [342, 83] on div at bounding box center [366, 57] width 102 height 51
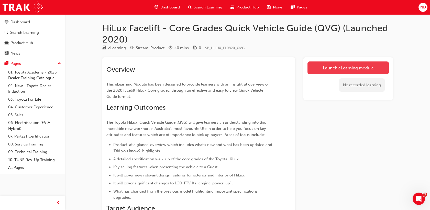
click at [338, 65] on link "Launch eLearning module" at bounding box center [347, 67] width 81 height 13
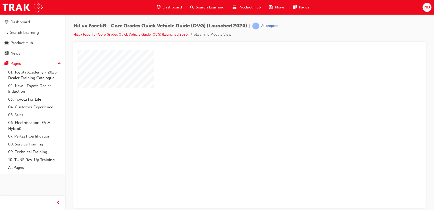
click at [235, 114] on div "play" at bounding box center [235, 114] width 0 height 0
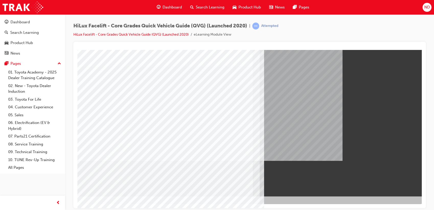
drag, startPoint x: 393, startPoint y: 188, endPoint x: 386, endPoint y: 131, distance: 56.7
click at [394, 184] on div at bounding box center [251, 104] width 348 height 184
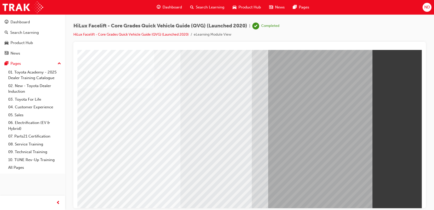
click at [215, 7] on span "Search Learning" at bounding box center [210, 7] width 29 height 6
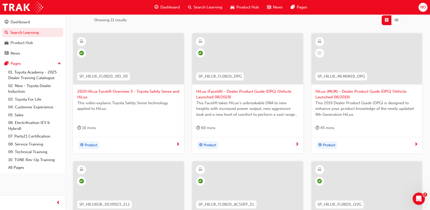
click at [339, 95] on span "HiLux (MLM) - Dealer Product Guide (DPG) (Vehicle Launched 08/2019)" at bounding box center [366, 93] width 102 height 11
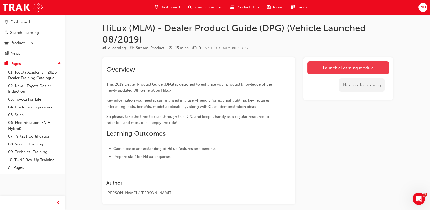
click at [330, 61] on link "Launch eLearning module" at bounding box center [347, 67] width 81 height 13
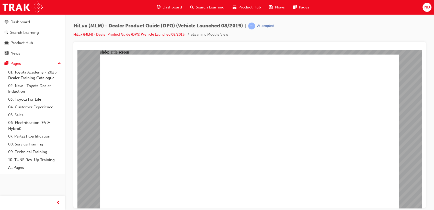
drag, startPoint x: 212, startPoint y: 6, endPoint x: 209, endPoint y: 13, distance: 6.7
click at [212, 6] on span "Search Learning" at bounding box center [210, 7] width 29 height 6
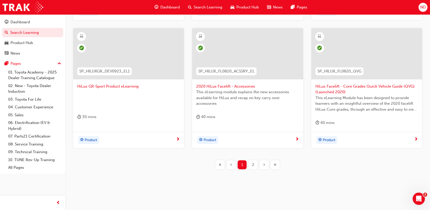
click at [254, 168] on div "2" at bounding box center [252, 164] width 9 height 9
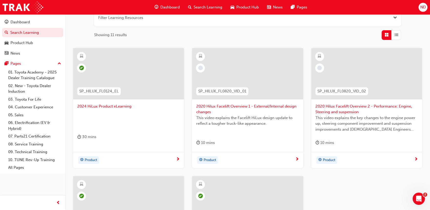
click at [250, 108] on span "2020 Hilux Facelift Overview 1 - External/Internal design changes" at bounding box center [247, 108] width 102 height 11
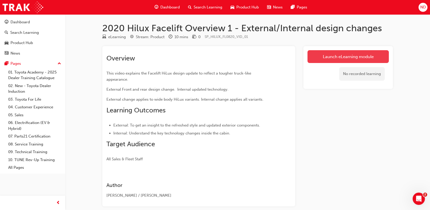
click at [348, 53] on link "Launch eLearning module" at bounding box center [347, 56] width 81 height 13
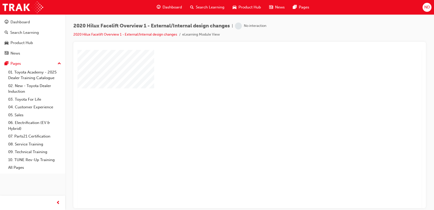
click at [235, 114] on div "play" at bounding box center [235, 114] width 0 height 0
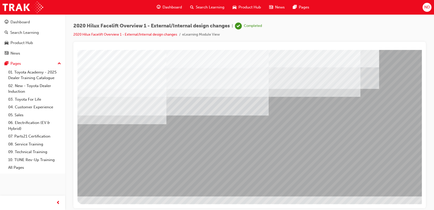
drag, startPoint x: 415, startPoint y: 177, endPoint x: 409, endPoint y: 179, distance: 6.2
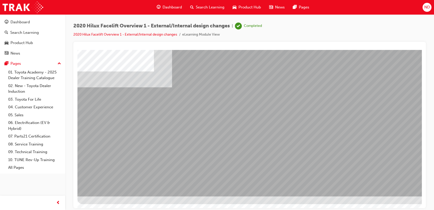
click at [204, 7] on span "Search Learning" at bounding box center [210, 7] width 29 height 6
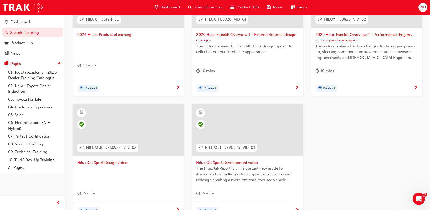
click at [337, 36] on span "2020 Hilux Facelift Overview 2 - Performance: Engine, Steering and suspension" at bounding box center [366, 37] width 102 height 11
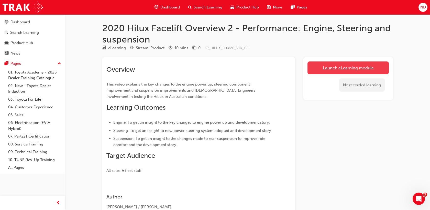
click at [337, 70] on link "Launch eLearning module" at bounding box center [347, 67] width 81 height 13
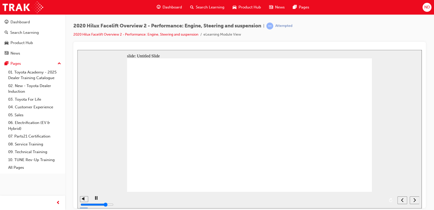
click at [324, 196] on div "playback controls" at bounding box center [242, 196] width 283 height 0
click at [365, 196] on div "playback controls" at bounding box center [242, 196] width 283 height 0
click at [381, 196] on div "playback controls" at bounding box center [242, 196] width 283 height 0
click at [414, 200] on icon "next" at bounding box center [414, 199] width 3 height 5
click at [415, 200] on div "next" at bounding box center [412, 199] width 6 height 5
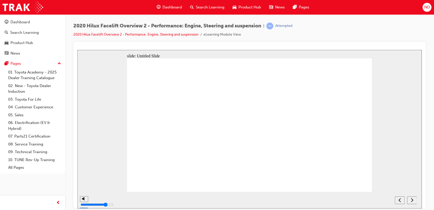
click at [413, 197] on button "next" at bounding box center [412, 200] width 10 height 8
click at [207, 8] on span "Search Learning" at bounding box center [210, 7] width 29 height 6
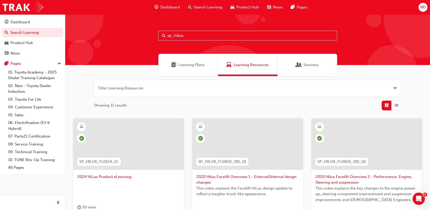
drag, startPoint x: 221, startPoint y: 35, endPoint x: 162, endPoint y: 36, distance: 58.8
click at [157, 36] on div "sp_hilux" at bounding box center [247, 39] width 364 height 51
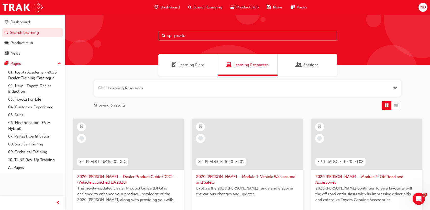
scroll to position [77, 0]
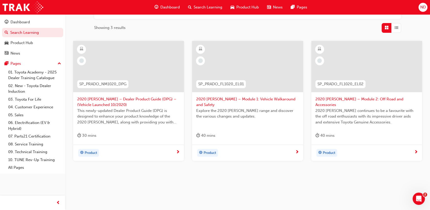
type input "sp_prado"
click at [111, 102] on span "2020 [PERSON_NAME] – Dealer Product Guide (DPG) – (Vehicle Launched 10/2020)" at bounding box center [128, 101] width 102 height 11
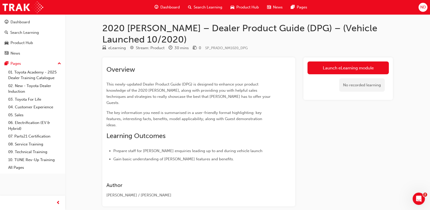
click at [343, 61] on link "Launch eLearning module" at bounding box center [347, 67] width 81 height 13
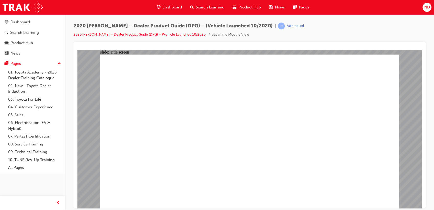
click at [205, 8] on span "Search Learning" at bounding box center [210, 7] width 29 height 6
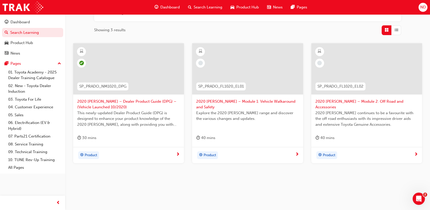
scroll to position [77, 0]
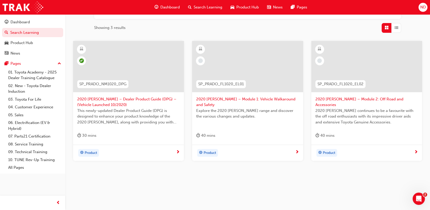
click at [234, 100] on span "2020 [PERSON_NAME] – Module 1: Vehicle Walkaround and Safety" at bounding box center [247, 101] width 102 height 11
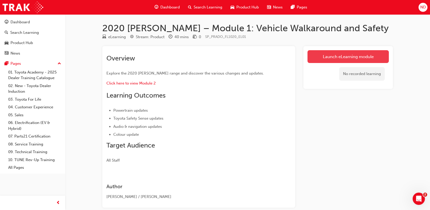
click at [354, 54] on link "Launch eLearning module" at bounding box center [347, 56] width 81 height 13
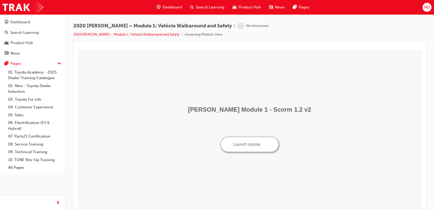
click at [262, 144] on button "Launch course" at bounding box center [249, 143] width 59 height 15
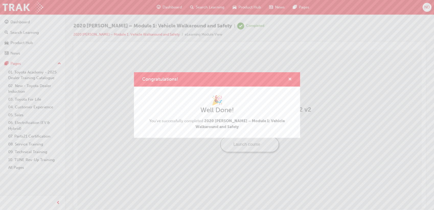
click at [289, 77] on span "cross-icon" at bounding box center [290, 79] width 4 height 5
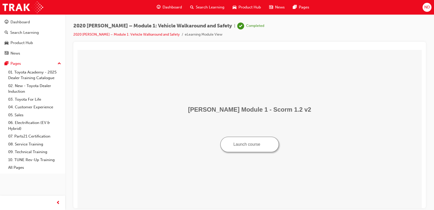
click at [201, 7] on span "Search Learning" at bounding box center [210, 7] width 29 height 6
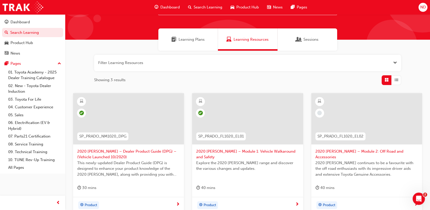
scroll to position [77, 0]
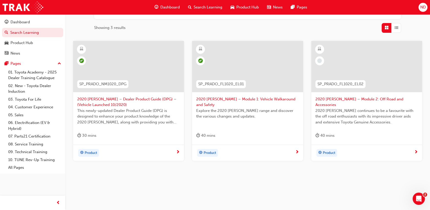
click at [352, 99] on span "2020 [PERSON_NAME] – Module 2: Off Road and Accessories" at bounding box center [366, 101] width 102 height 11
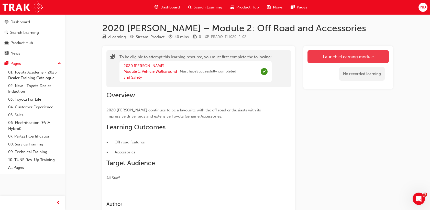
click at [360, 55] on button "Launch eLearning module" at bounding box center [347, 56] width 81 height 13
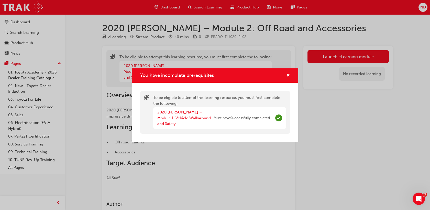
drag, startPoint x: 288, startPoint y: 74, endPoint x: 291, endPoint y: 78, distance: 4.7
click at [289, 76] on div "You have incomplete prerequisites" at bounding box center [215, 75] width 166 height 15
click at [292, 78] on div "You have incomplete prerequisites" at bounding box center [215, 75] width 166 height 15
click at [288, 77] on span "cross-icon" at bounding box center [288, 75] width 4 height 5
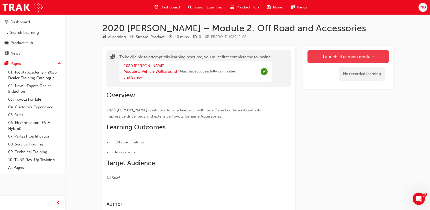
click at [335, 60] on button "Launch eLearning module" at bounding box center [347, 56] width 81 height 13
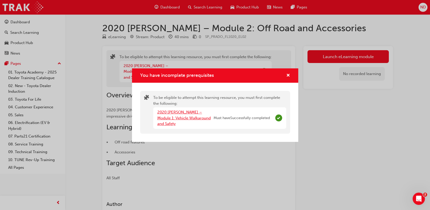
click at [166, 114] on link "2020 [PERSON_NAME] – Module 1: Vehicle Walkaround and Safety" at bounding box center [183, 118] width 53 height 16
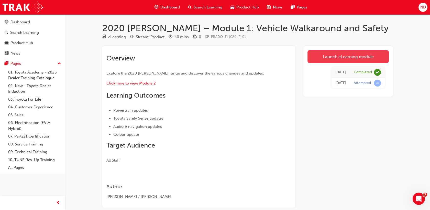
click at [353, 57] on link "Launch eLearning module" at bounding box center [347, 56] width 81 height 13
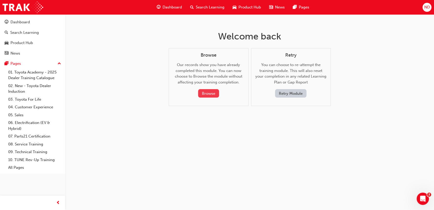
click at [214, 96] on button "Browse" at bounding box center [208, 93] width 21 height 8
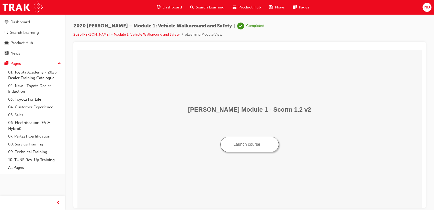
click at [203, 4] on div "Search Learning" at bounding box center [207, 7] width 42 height 10
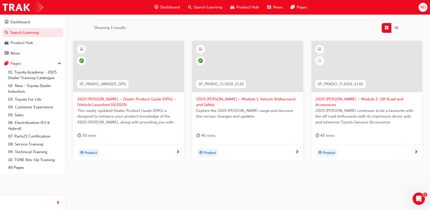
click at [345, 99] on span "2020 [PERSON_NAME] – Module 2: Off Road and Accessories" at bounding box center [366, 101] width 102 height 11
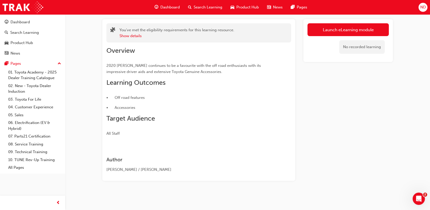
scroll to position [27, 0]
click at [355, 31] on button "Launch eLearning module" at bounding box center [347, 30] width 81 height 13
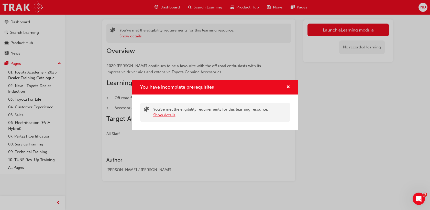
click at [164, 116] on button "Show details" at bounding box center [164, 115] width 22 height 6
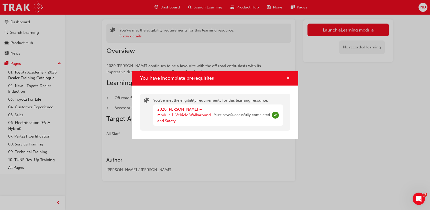
click at [288, 81] on span "cross-icon" at bounding box center [288, 78] width 4 height 5
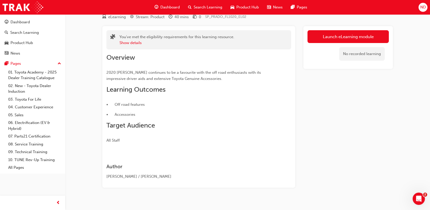
scroll to position [0, 0]
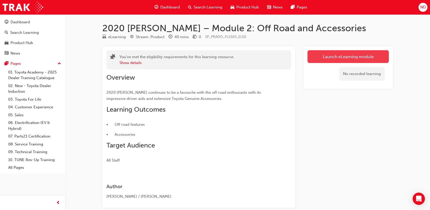
click at [322, 55] on link "Launch eLearning module" at bounding box center [347, 56] width 81 height 13
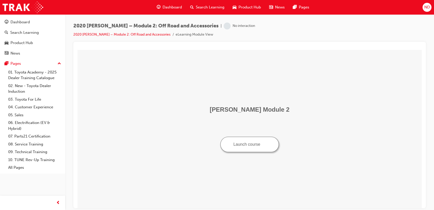
click at [250, 145] on button "Launch course" at bounding box center [249, 143] width 59 height 15
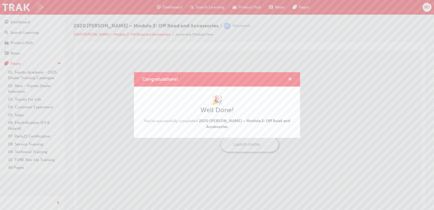
drag, startPoint x: 291, startPoint y: 80, endPoint x: 215, endPoint y: 33, distance: 89.8
click at [291, 80] on span "cross-icon" at bounding box center [290, 79] width 4 height 5
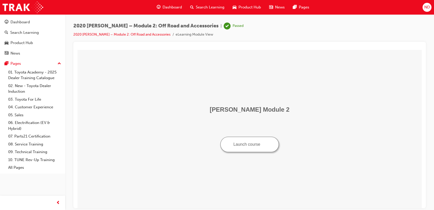
click at [210, 7] on span "Search Learning" at bounding box center [210, 7] width 29 height 6
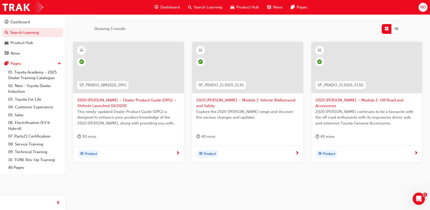
scroll to position [77, 0]
click at [209, 5] on span "Search Learning" at bounding box center [207, 7] width 29 height 6
click at [208, 4] on div "Search Learning" at bounding box center [205, 7] width 42 height 10
click at [208, 8] on span "Search Learning" at bounding box center [207, 7] width 29 height 6
click at [194, 9] on span "Search Learning" at bounding box center [207, 7] width 29 height 6
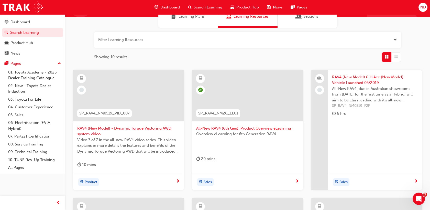
scroll to position [48, 0]
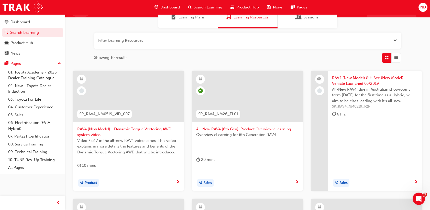
type input "sp_rav4"
click at [366, 82] on span "RAV4 (New Model) & HiAce (New Model)- Vehicle Launched 05/2019" at bounding box center [375, 80] width 86 height 11
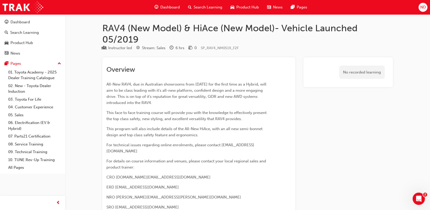
click at [200, 5] on span "Search Learning" at bounding box center [207, 7] width 29 height 6
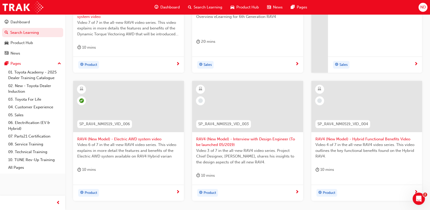
scroll to position [199, 0]
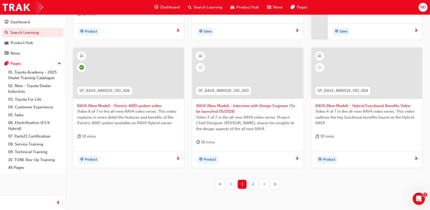
click at [213, 108] on span "RAV4 (New Model) - Interview with Design Engineer (To be launched 05/2019)" at bounding box center [247, 108] width 102 height 11
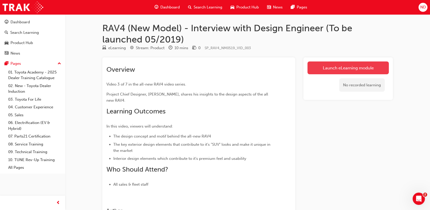
click at [335, 64] on link "Launch eLearning module" at bounding box center [347, 67] width 81 height 13
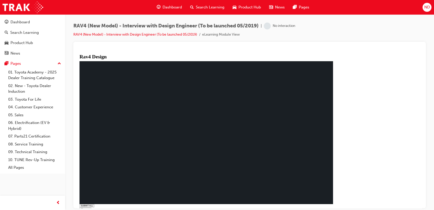
type input "0.001"
drag, startPoint x: 173, startPoint y: 146, endPoint x: 178, endPoint y: 148, distance: 5.0
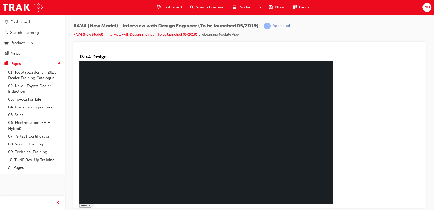
drag, startPoint x: 145, startPoint y: 137, endPoint x: 138, endPoint y: 139, distance: 7.3
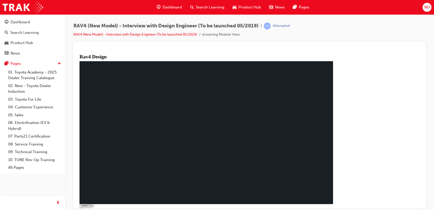
click at [212, 7] on span "Search Learning" at bounding box center [210, 7] width 29 height 6
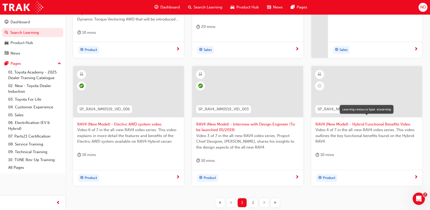
scroll to position [170, 0]
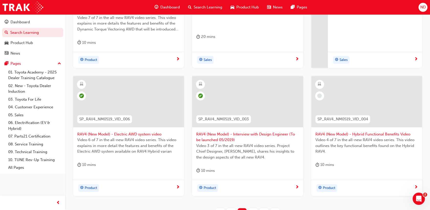
click at [356, 134] on span "RAV4 (New Model) - Hybrid Functional Benefits Video" at bounding box center [366, 134] width 102 height 6
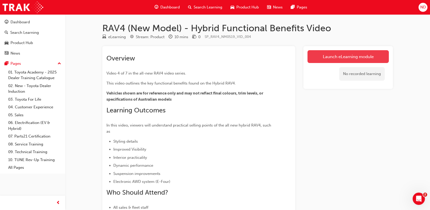
click at [336, 61] on link "Launch eLearning module" at bounding box center [347, 56] width 81 height 13
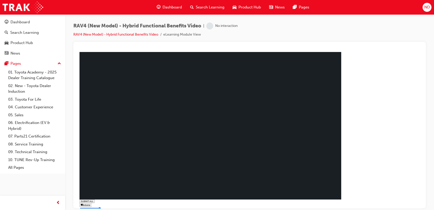
drag, startPoint x: 277, startPoint y: 202, endPoint x: 281, endPoint y: 202, distance: 3.9
drag, startPoint x: 331, startPoint y: 199, endPoint x: 364, endPoint y: 200, distance: 32.5
click at [342, 203] on div "The All New RAV 4 :Hybrid Functional Benefts SUBMIT ALL volume pause replay PRE…" at bounding box center [211, 138] width 265 height 173
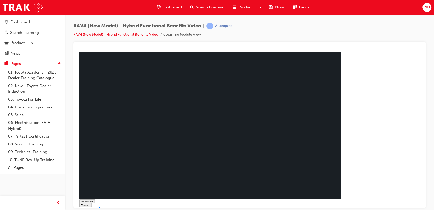
drag, startPoint x: 157, startPoint y: 125, endPoint x: 224, endPoint y: 157, distance: 74.4
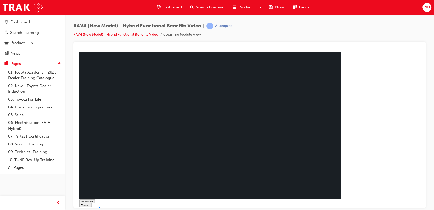
type input "0.582"
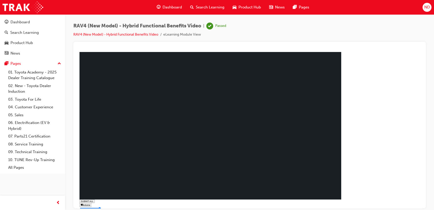
click at [199, 7] on span "Search Learning" at bounding box center [210, 7] width 29 height 6
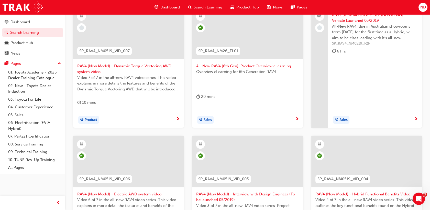
scroll to position [28, 0]
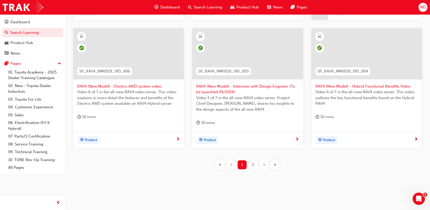
click at [252, 165] on span "2" at bounding box center [253, 165] width 2 height 6
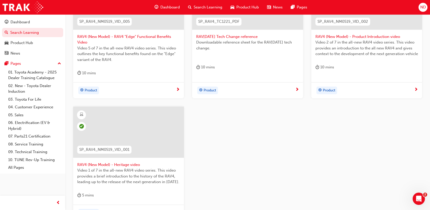
scroll to position [42, 0]
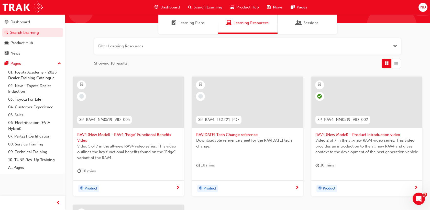
click at [160, 133] on span "RAV4 (New Model) - RAV4 "Edge" Functional Benefits Video" at bounding box center [128, 137] width 102 height 11
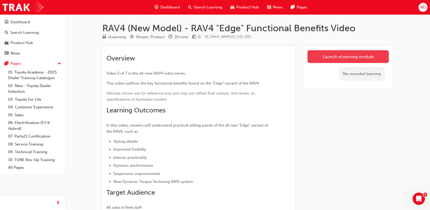
click at [349, 55] on link "Launch eLearning module" at bounding box center [347, 56] width 81 height 13
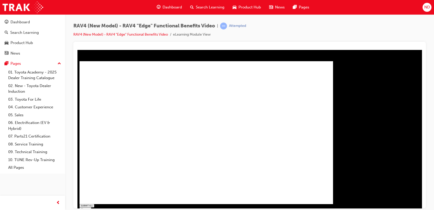
type input "0.003"
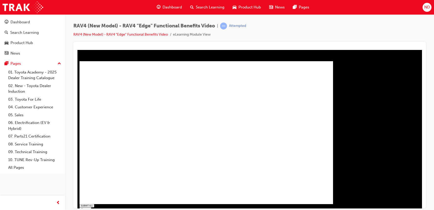
click at [217, 6] on span "Search Learning" at bounding box center [210, 7] width 29 height 6
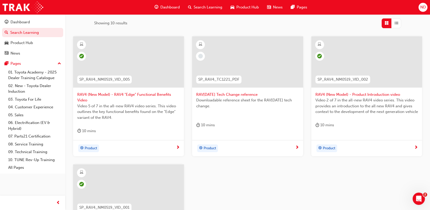
scroll to position [85, 0]
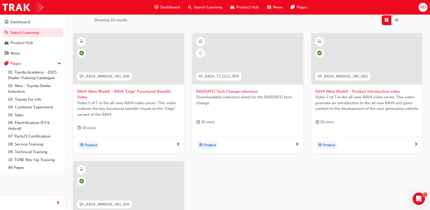
click at [233, 87] on div at bounding box center [247, 62] width 102 height 51
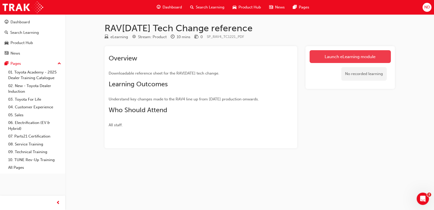
click at [335, 53] on link "Launch eLearning module" at bounding box center [349, 56] width 81 height 13
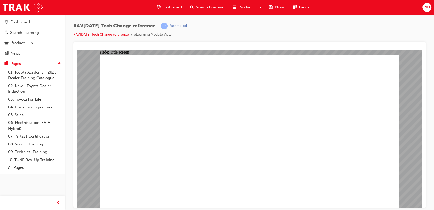
click at [207, 7] on span "Search Learning" at bounding box center [210, 7] width 29 height 6
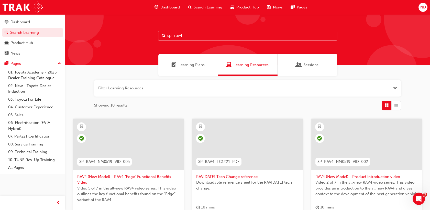
click at [194, 34] on input "sp_rav4" at bounding box center [247, 36] width 179 height 10
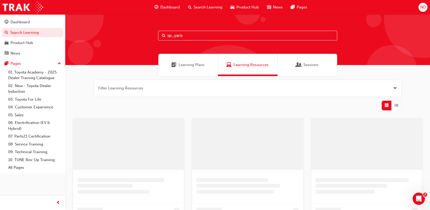
type input "sp_yaris"
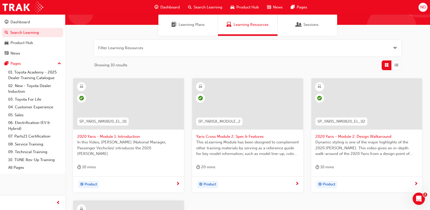
scroll to position [199, 0]
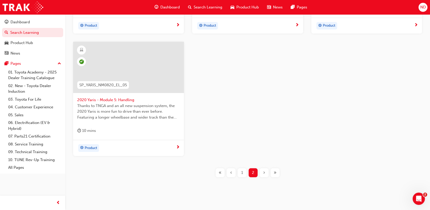
drag, startPoint x: 243, startPoint y: 170, endPoint x: 243, endPoint y: 167, distance: 2.7
click at [243, 170] on div "1" at bounding box center [241, 172] width 9 height 9
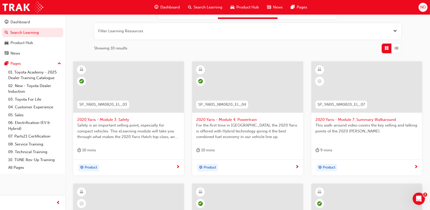
scroll to position [57, 0]
click at [350, 117] on span "2020 Yaris - Module 7: Summary Walkaround" at bounding box center [366, 120] width 102 height 6
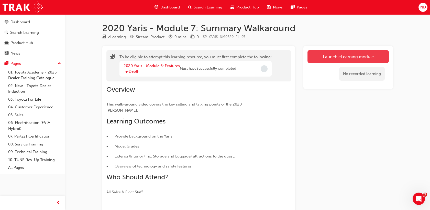
click at [360, 55] on button "Launch eLearning module" at bounding box center [347, 56] width 81 height 13
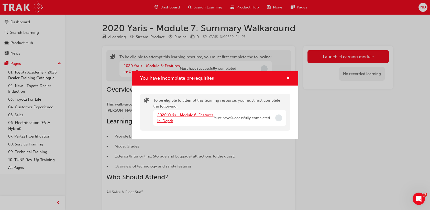
click at [185, 114] on link "2020 Yaris - Module 6: Features in-Depth" at bounding box center [185, 117] width 56 height 10
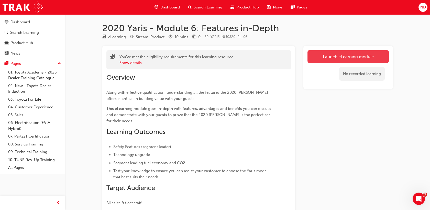
click at [321, 60] on link "Launch eLearning module" at bounding box center [347, 56] width 81 height 13
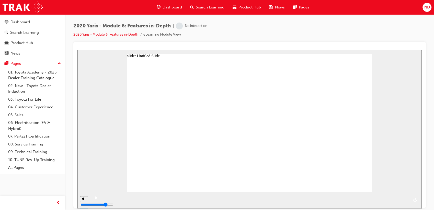
click at [360, 197] on div "playback controls" at bounding box center [254, 200] width 307 height 8
drag, startPoint x: 364, startPoint y: 199, endPoint x: 395, endPoint y: 200, distance: 30.7
click at [367, 196] on div "playback controls" at bounding box center [248, 196] width 295 height 0
click at [395, 196] on div "playback controls" at bounding box center [248, 196] width 295 height 0
click at [414, 199] on icon "next" at bounding box center [414, 199] width 3 height 5
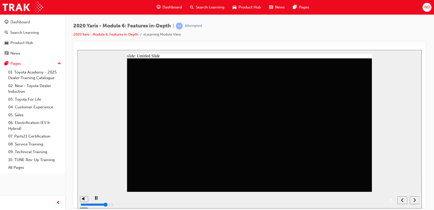
click at [419, 202] on section at bounding box center [249, 199] width 344 height 17
click at [416, 200] on div "next" at bounding box center [415, 199] width 6 height 5
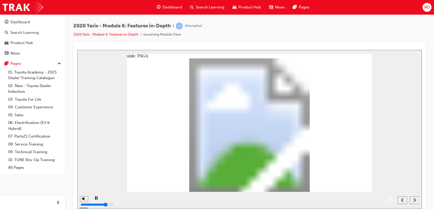
click at [416, 199] on icon "next" at bounding box center [414, 199] width 3 height 5
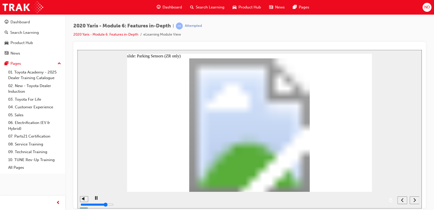
click at [414, 199] on icon "next" at bounding box center [414, 199] width 2 height 4
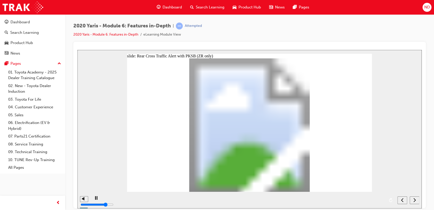
click at [414, 199] on icon "next" at bounding box center [414, 199] width 2 height 4
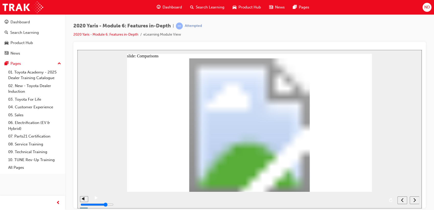
click at [414, 199] on icon "next" at bounding box center [414, 199] width 2 height 4
click at [414, 199] on icon "submit" at bounding box center [413, 199] width 4 height 5
click at [411, 199] on div "submit" at bounding box center [413, 199] width 7 height 5
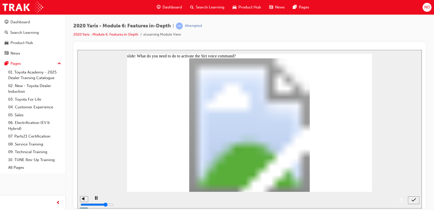
click at [413, 200] on icon "submit" at bounding box center [413, 199] width 4 height 3
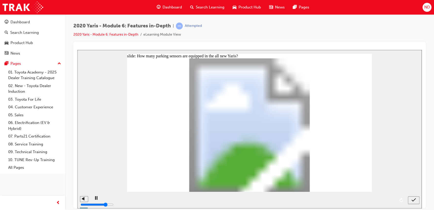
radio input "true"
click at [412, 199] on icon "submit" at bounding box center [413, 199] width 4 height 5
click at [416, 199] on div "submit" at bounding box center [413, 199] width 7 height 5
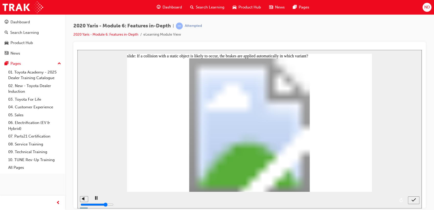
radio input "false"
radio input "true"
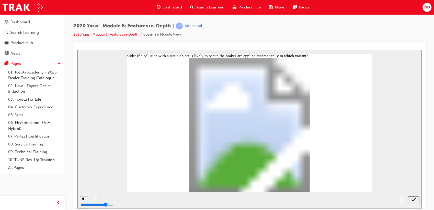
click at [414, 200] on icon "submit" at bounding box center [413, 199] width 4 height 5
radio input "true"
click at [413, 198] on icon "submit" at bounding box center [413, 199] width 4 height 5
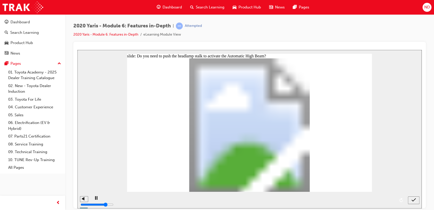
click at [411, 201] on div "submit" at bounding box center [413, 199] width 7 height 5
drag, startPoint x: 154, startPoint y: 130, endPoint x: 154, endPoint y: 133, distance: 2.7
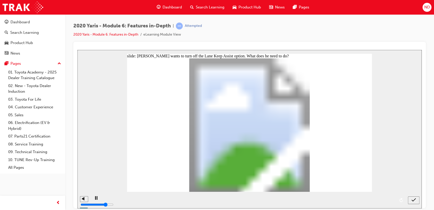
radio input "false"
radio input "true"
click at [411, 200] on div "submit" at bounding box center [413, 199] width 7 height 5
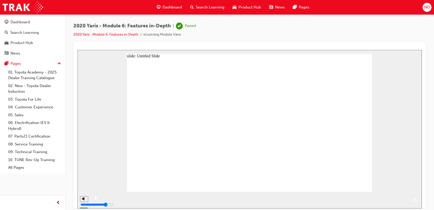
click at [211, 6] on span "Search Learning" at bounding box center [210, 7] width 29 height 6
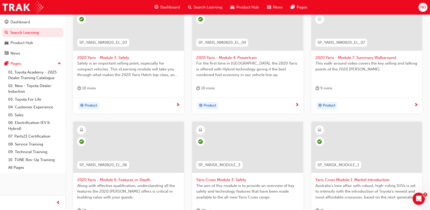
scroll to position [65, 0]
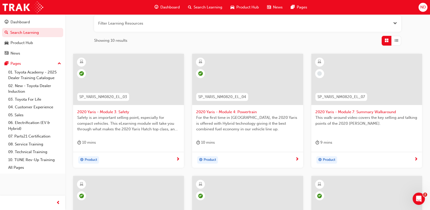
click at [354, 113] on span "2020 Yaris - Module 7: Summary Walkaround" at bounding box center [366, 112] width 102 height 6
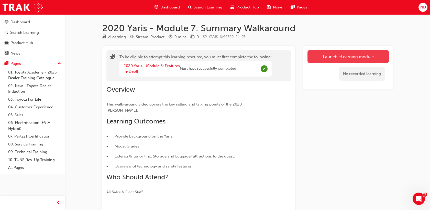
click at [335, 58] on button "Launch eLearning module" at bounding box center [347, 56] width 81 height 13
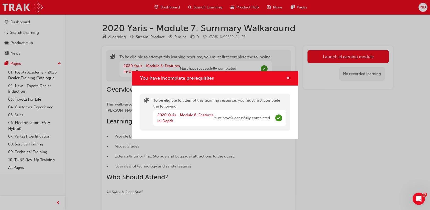
click at [289, 79] on span "cross-icon" at bounding box center [288, 78] width 4 height 5
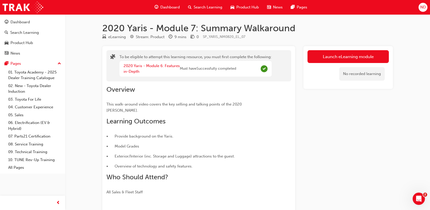
drag, startPoint x: 209, startPoint y: 5, endPoint x: 213, endPoint y: 13, distance: 8.2
click at [209, 5] on span "Search Learning" at bounding box center [207, 7] width 29 height 6
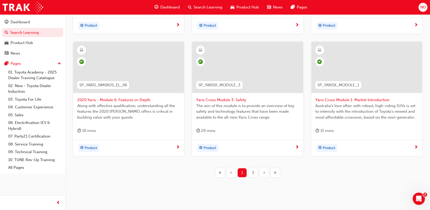
scroll to position [85, 0]
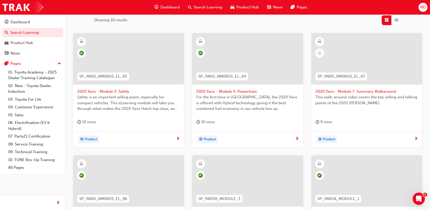
click at [333, 91] on span "2020 Yaris - Module 7: Summary Walkaround" at bounding box center [366, 91] width 102 height 6
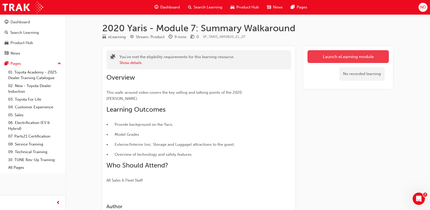
click at [339, 59] on link "Launch eLearning module" at bounding box center [347, 56] width 81 height 13
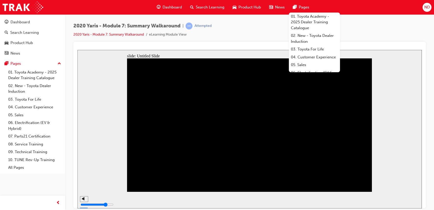
click at [240, 42] on div at bounding box center [249, 125] width 352 height 166
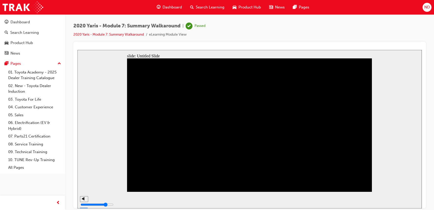
click at [211, 5] on span "Search Learning" at bounding box center [210, 7] width 29 height 6
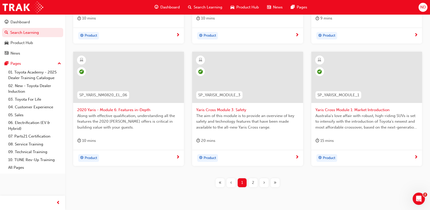
scroll to position [206, 0]
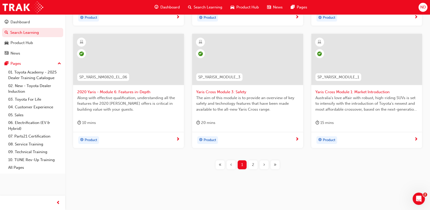
click at [253, 165] on span "2" at bounding box center [253, 165] width 2 height 6
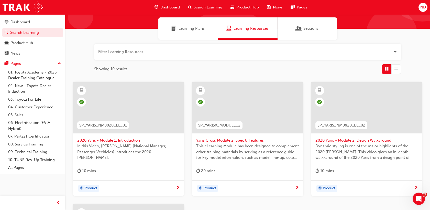
scroll to position [206, 0]
